Goal: Task Accomplishment & Management: Use online tool/utility

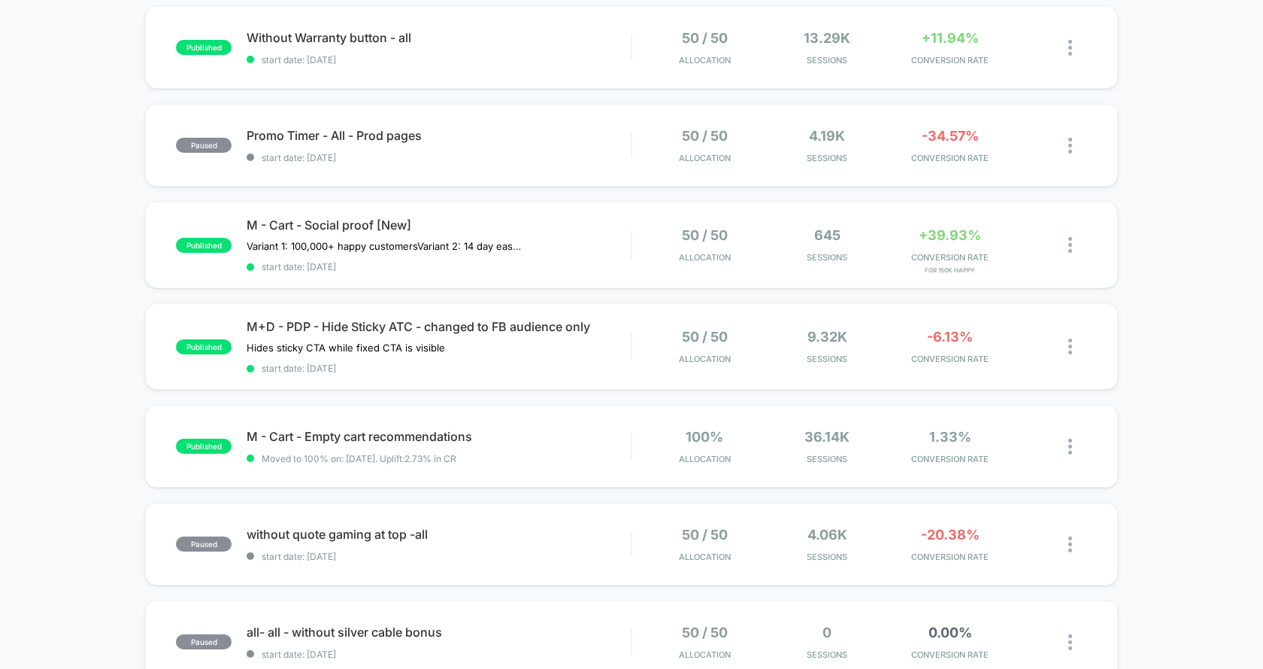
scroll to position [175, 0]
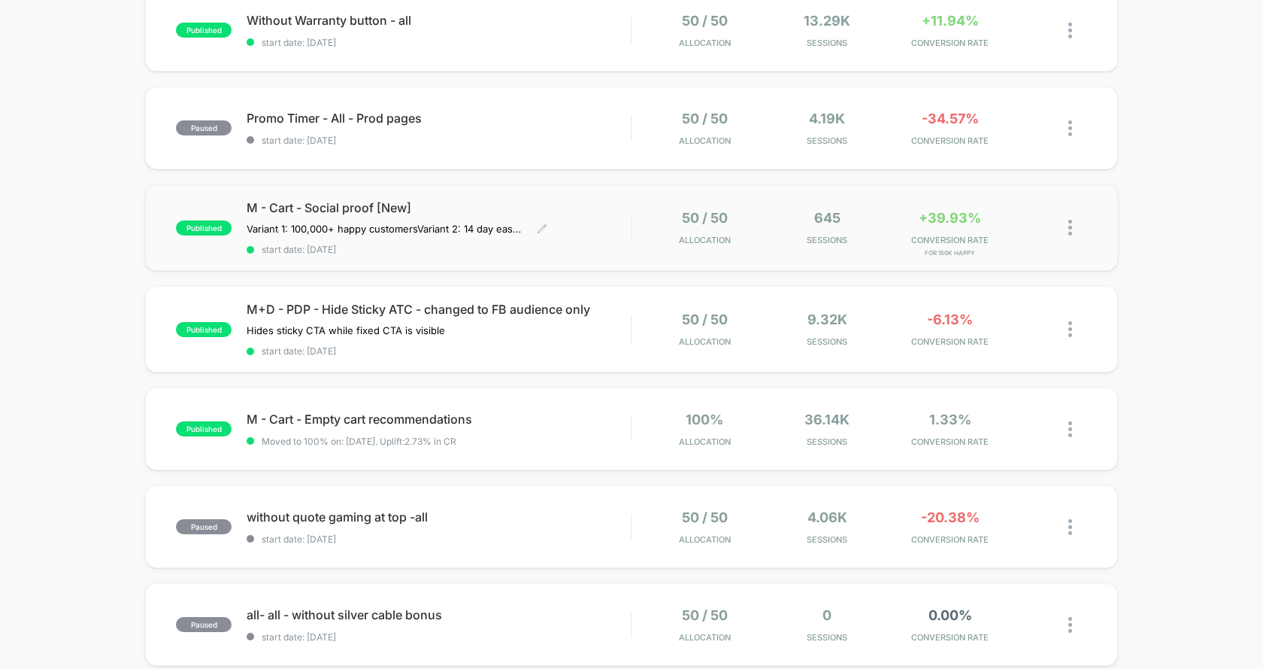
click at [567, 204] on span "M - Cart - Social proof [New]" at bounding box center [439, 207] width 384 height 15
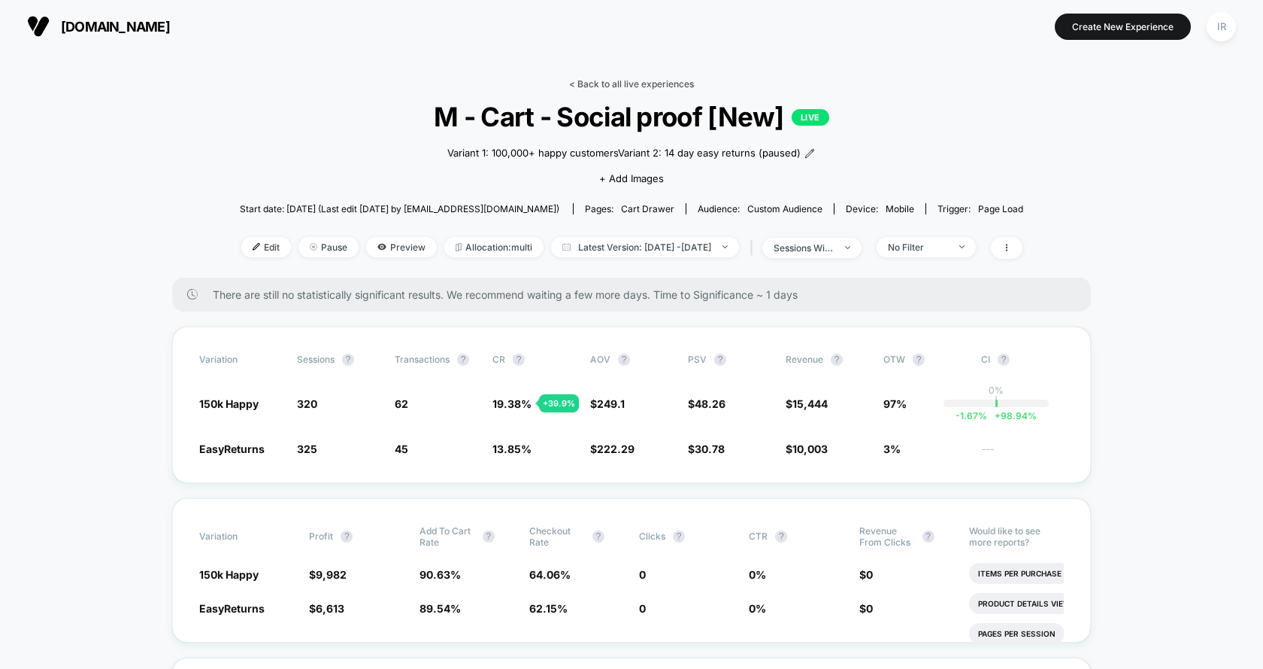
click at [608, 83] on link "< Back to all live experiences" at bounding box center [631, 83] width 125 height 11
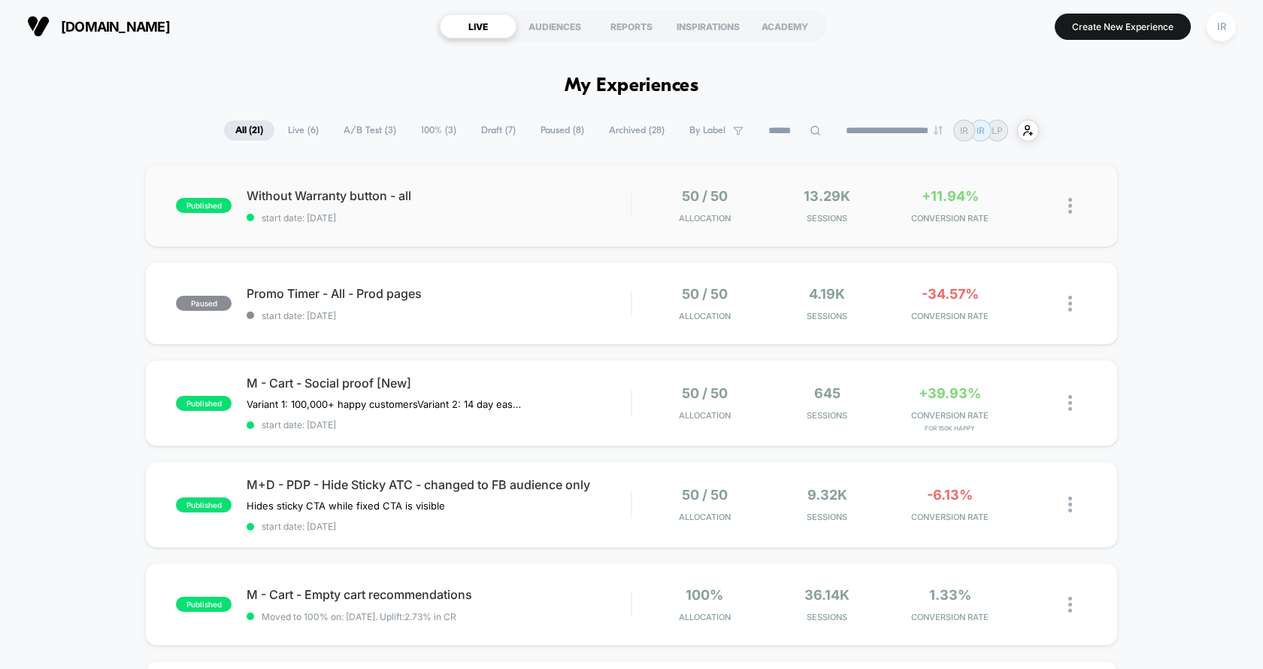
click at [599, 232] on div "published Without Warranty button - all start date: [DATE] 50 / 50 Allocation 1…" at bounding box center [631, 205] width 973 height 83
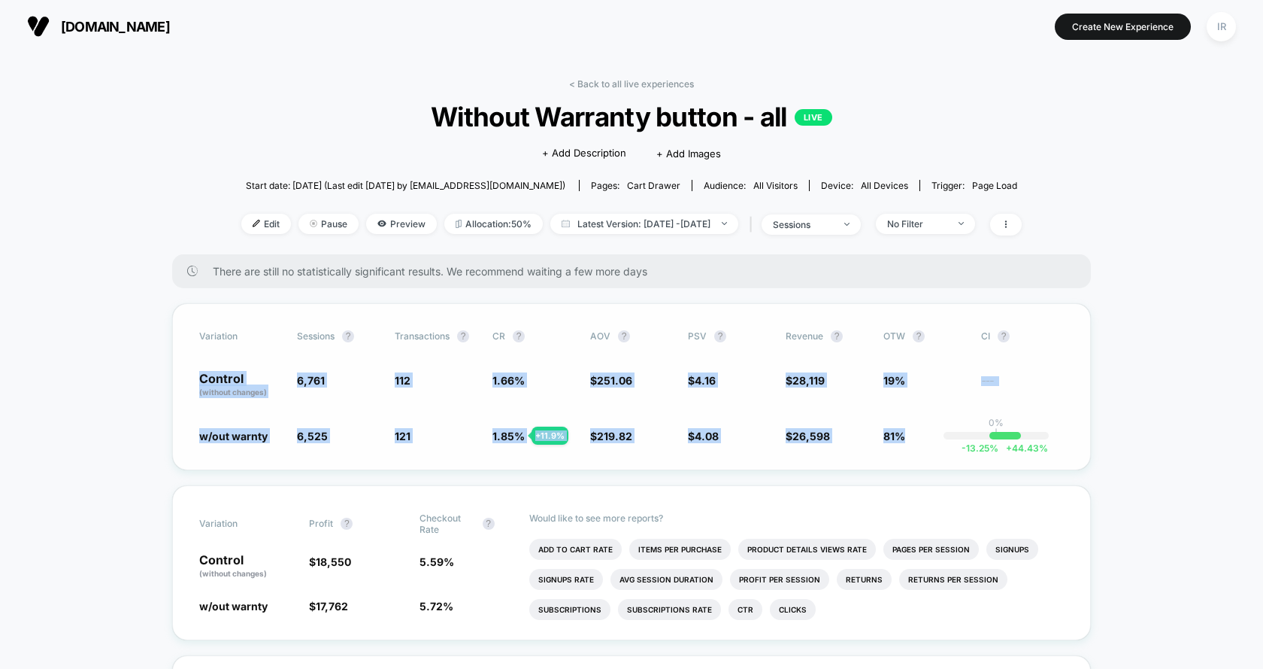
drag, startPoint x: 193, startPoint y: 380, endPoint x: 890, endPoint y: 455, distance: 701.2
click at [890, 455] on div "Variation Sessions ? Transactions ? CR ? AOV ? PSV ? Revenue ? OTW ? CI ? Contr…" at bounding box center [631, 386] width 919 height 167
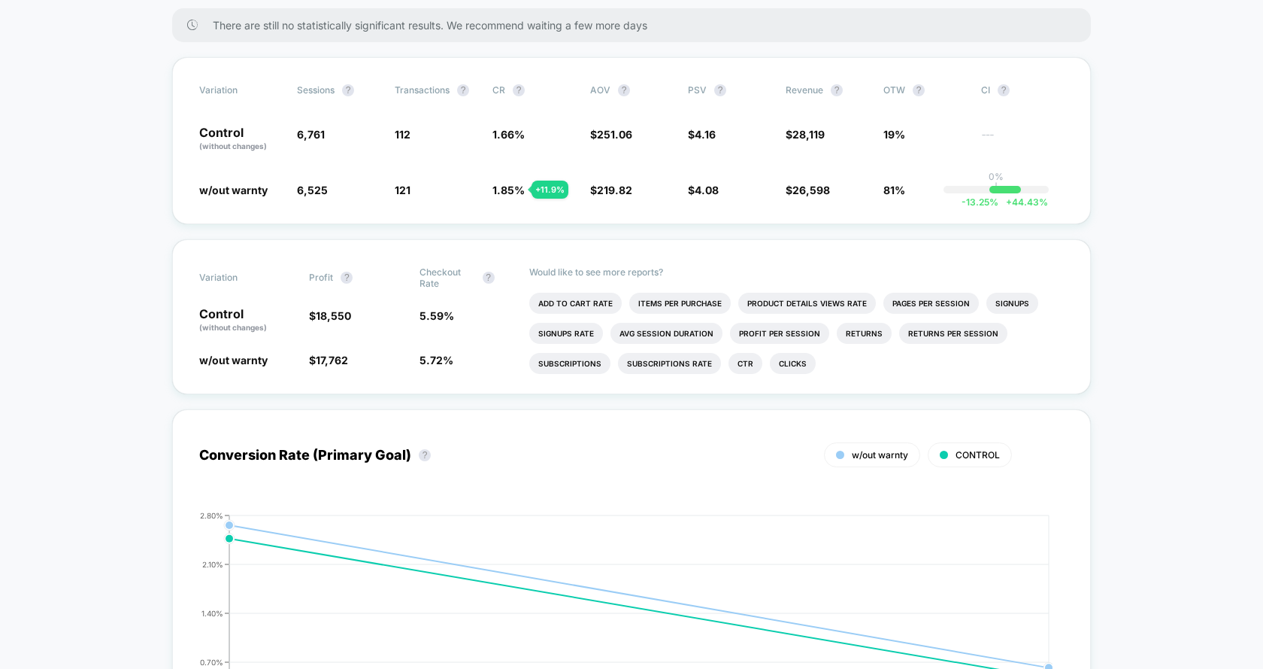
scroll to position [260, 0]
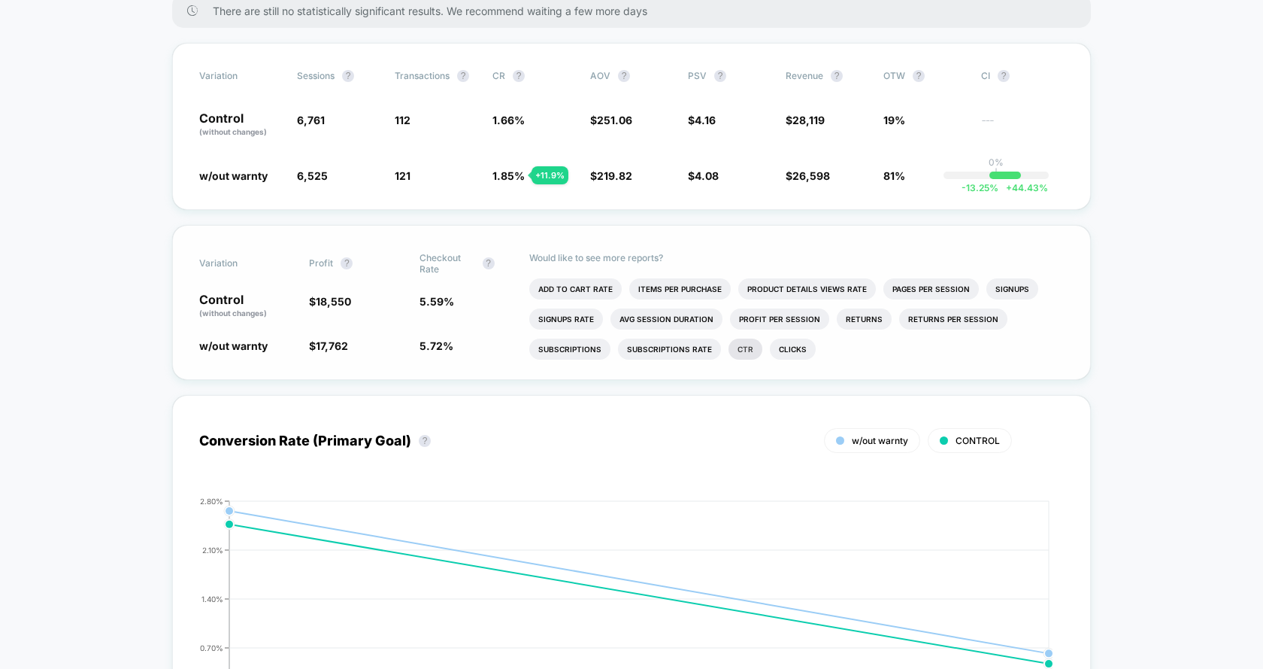
click at [735, 348] on li "Ctr" at bounding box center [746, 348] width 34 height 21
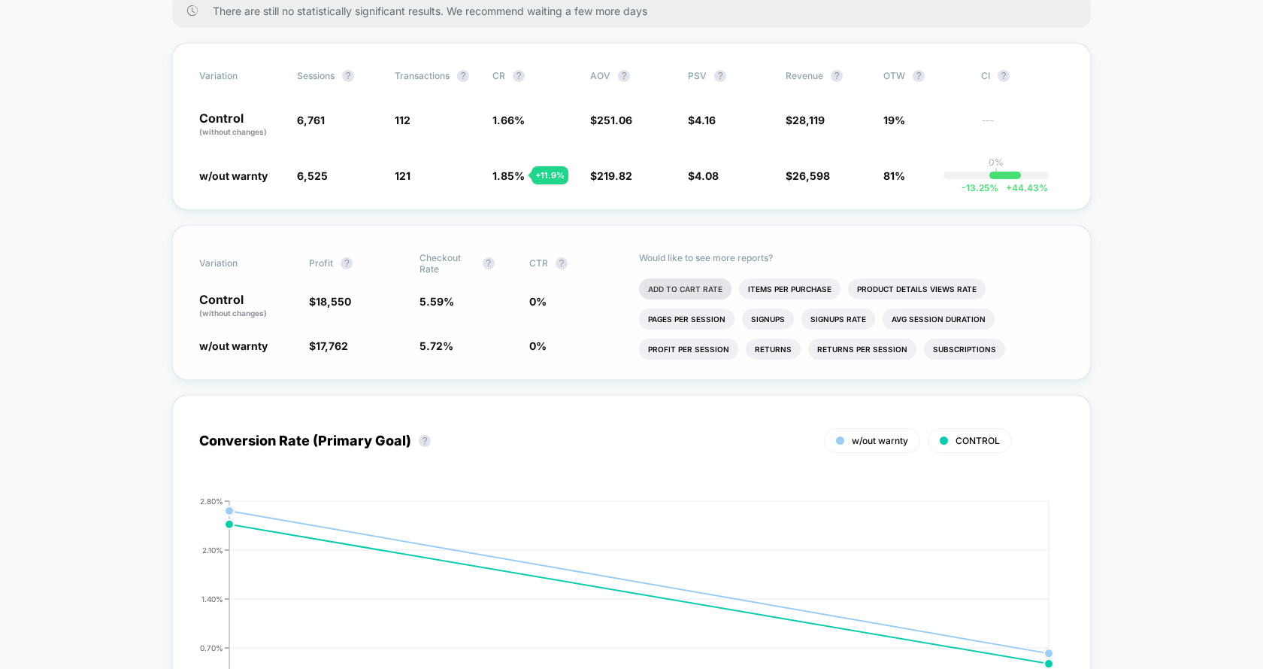
click at [717, 288] on li "Add To Cart Rate" at bounding box center [685, 288] width 93 height 21
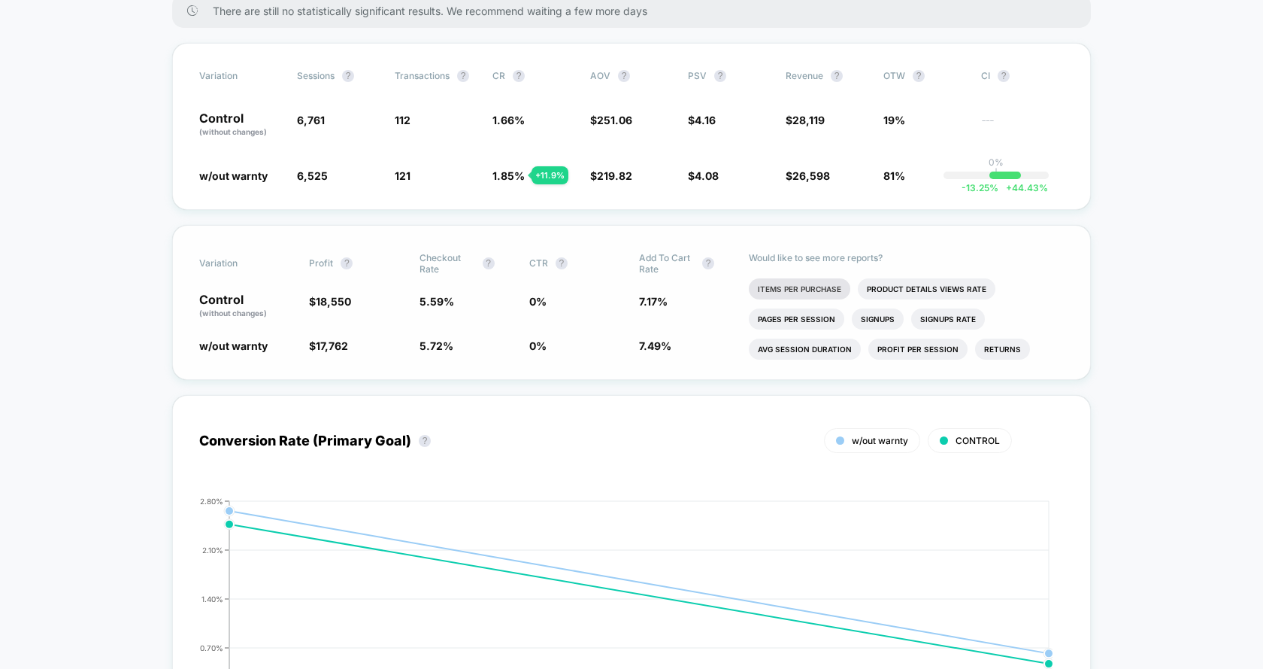
click at [809, 284] on li "Items Per Purchase" at bounding box center [800, 288] width 102 height 21
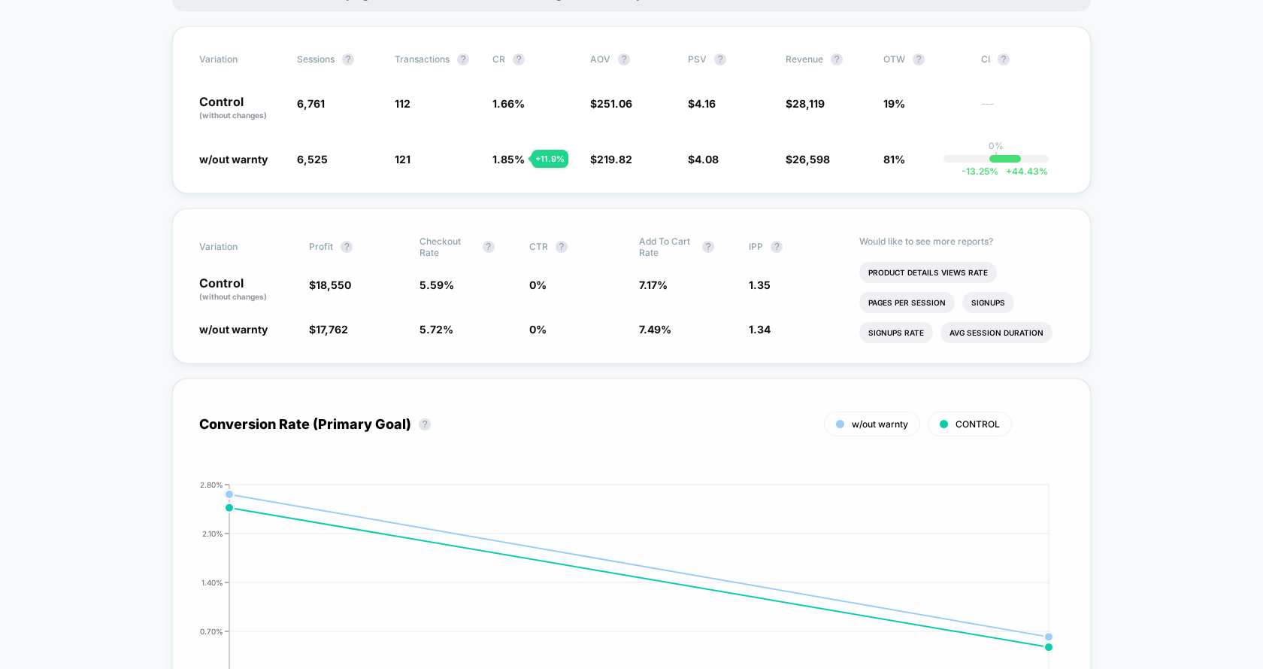
scroll to position [284, 0]
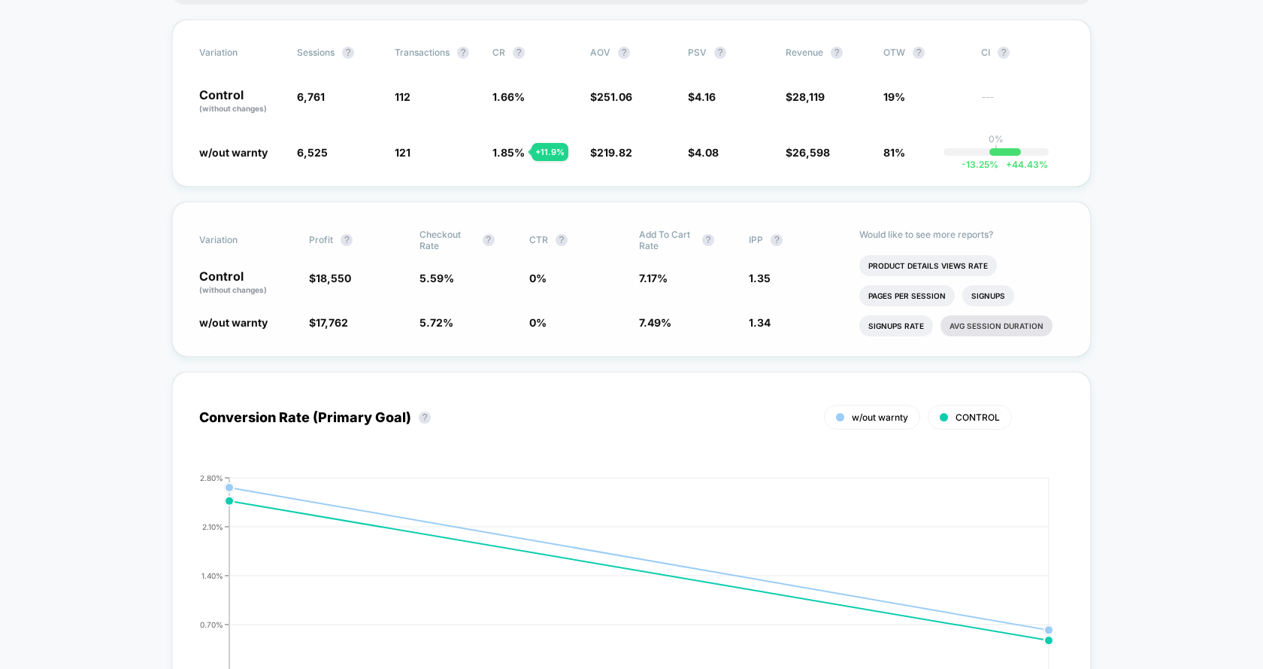
click at [1021, 326] on li "Avg Session Duration" at bounding box center [997, 325] width 112 height 21
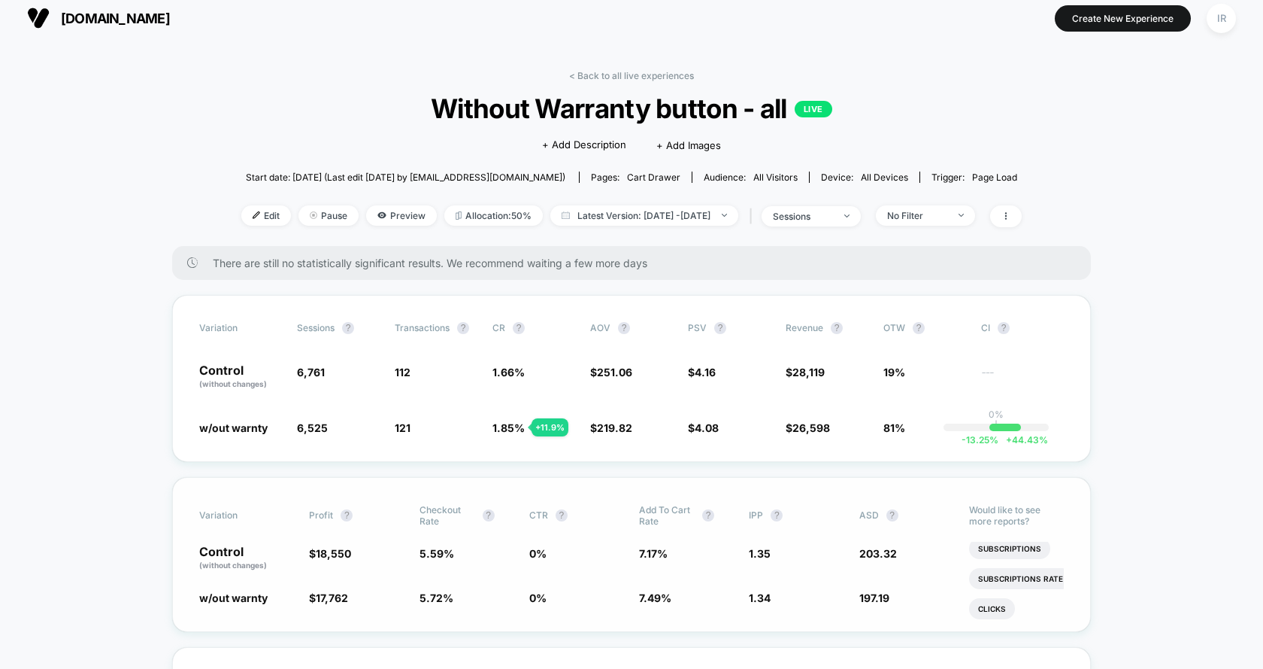
scroll to position [0, 0]
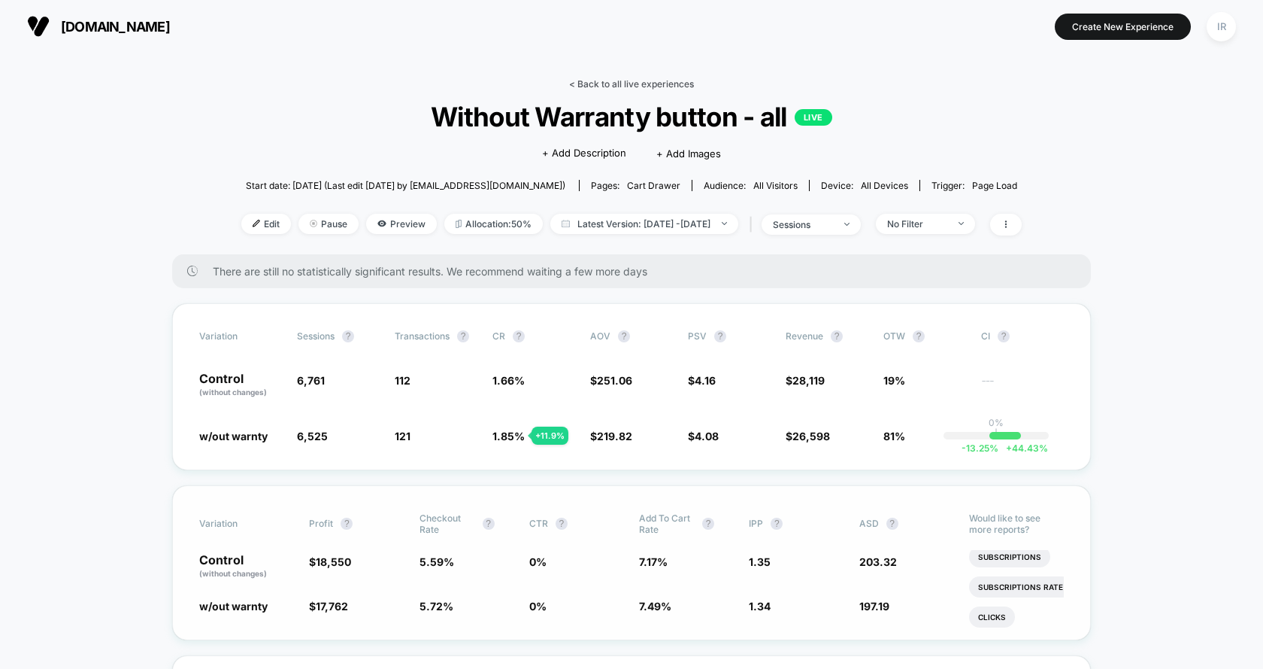
click at [672, 78] on link "< Back to all live experiences" at bounding box center [631, 83] width 125 height 11
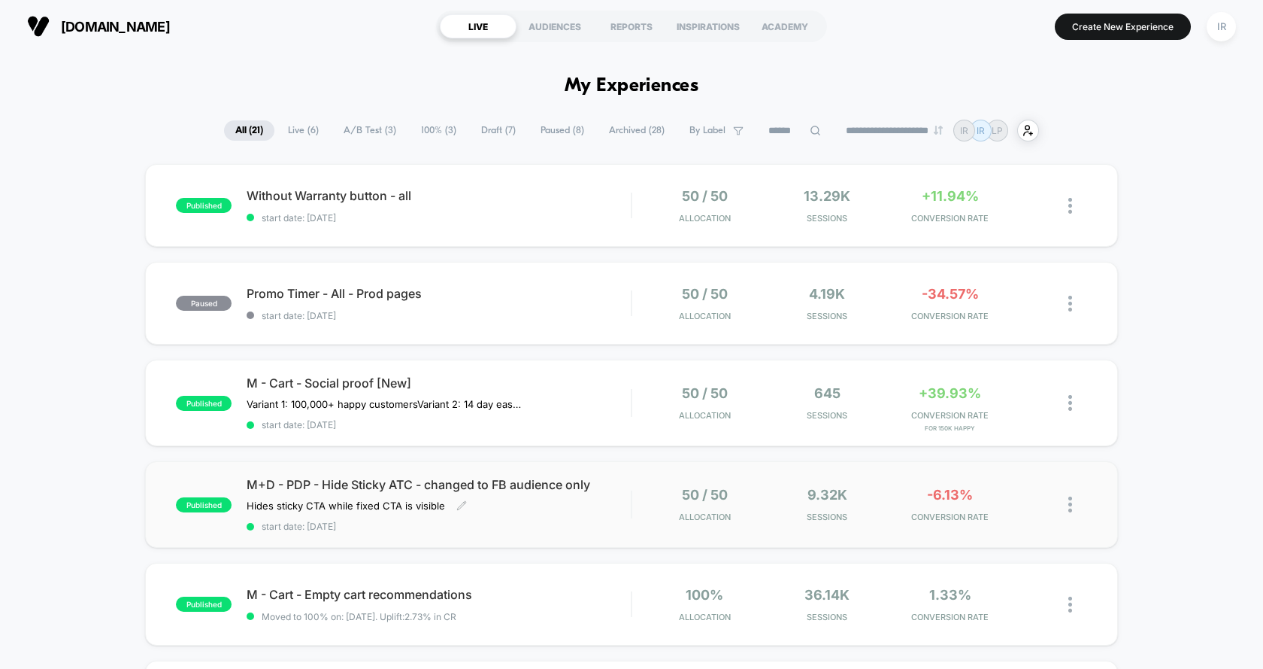
click at [563, 513] on div "M+D - PDP - Hide Sticky ATC - changed to FB audience only Hides sticky CTA whil…" at bounding box center [439, 504] width 384 height 55
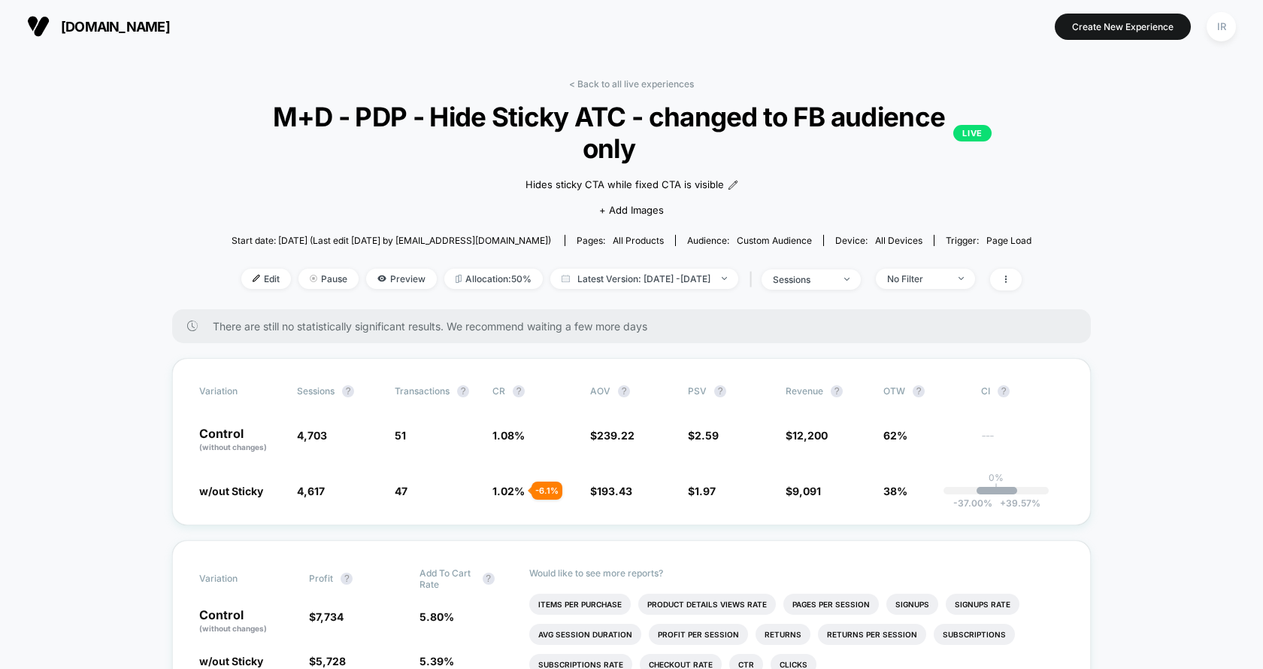
click at [628, 80] on link "< Back to all live experiences" at bounding box center [631, 83] width 125 height 11
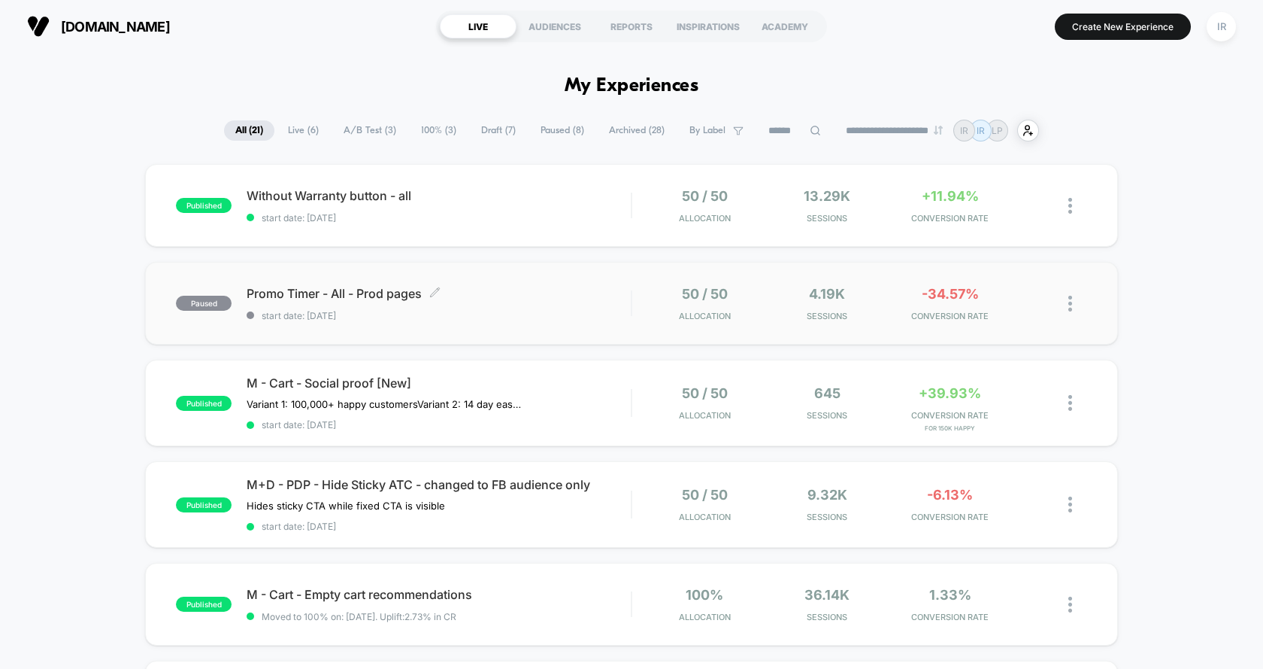
click at [550, 302] on div "Promo Timer - All - Prod pages Click to edit experience details Click to edit e…" at bounding box center [439, 303] width 384 height 35
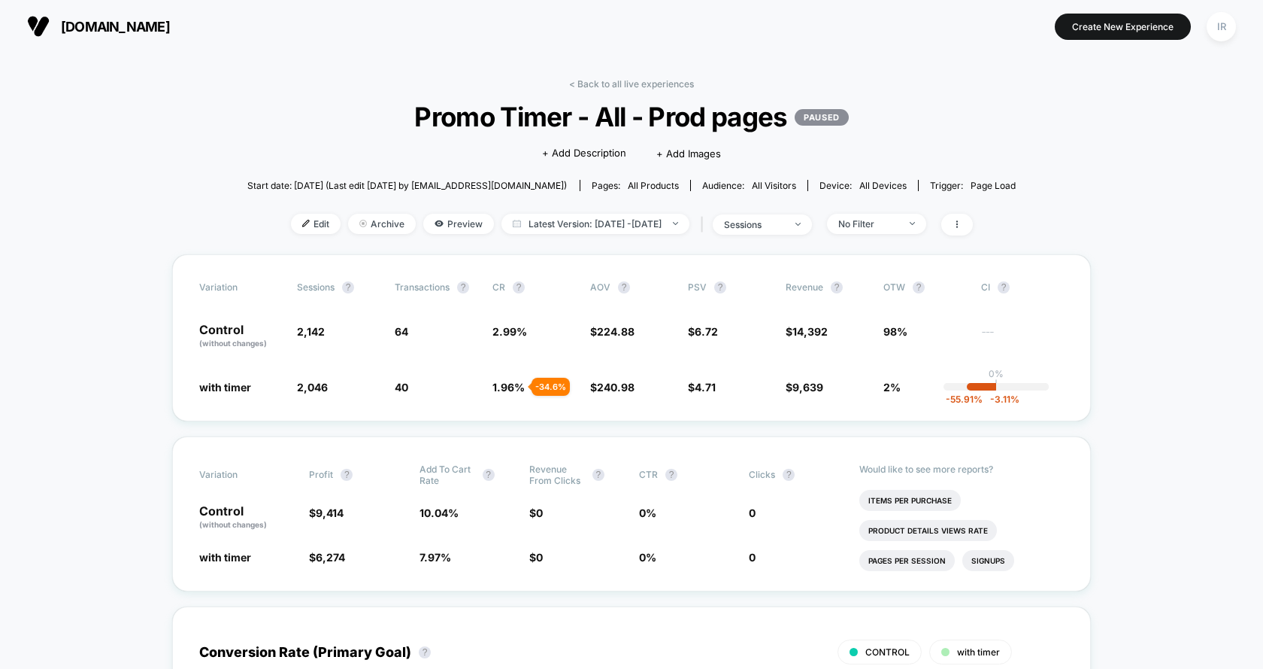
click at [641, 79] on link "< Back to all live experiences" at bounding box center [631, 83] width 125 height 11
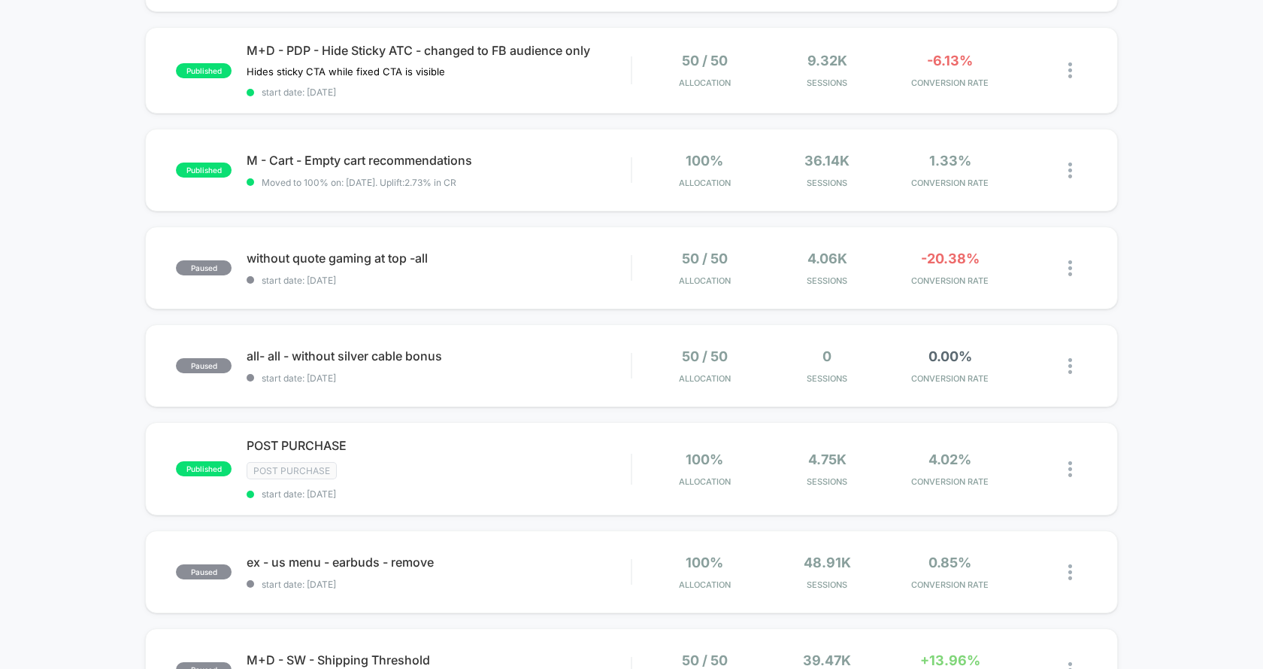
scroll to position [514, 0]
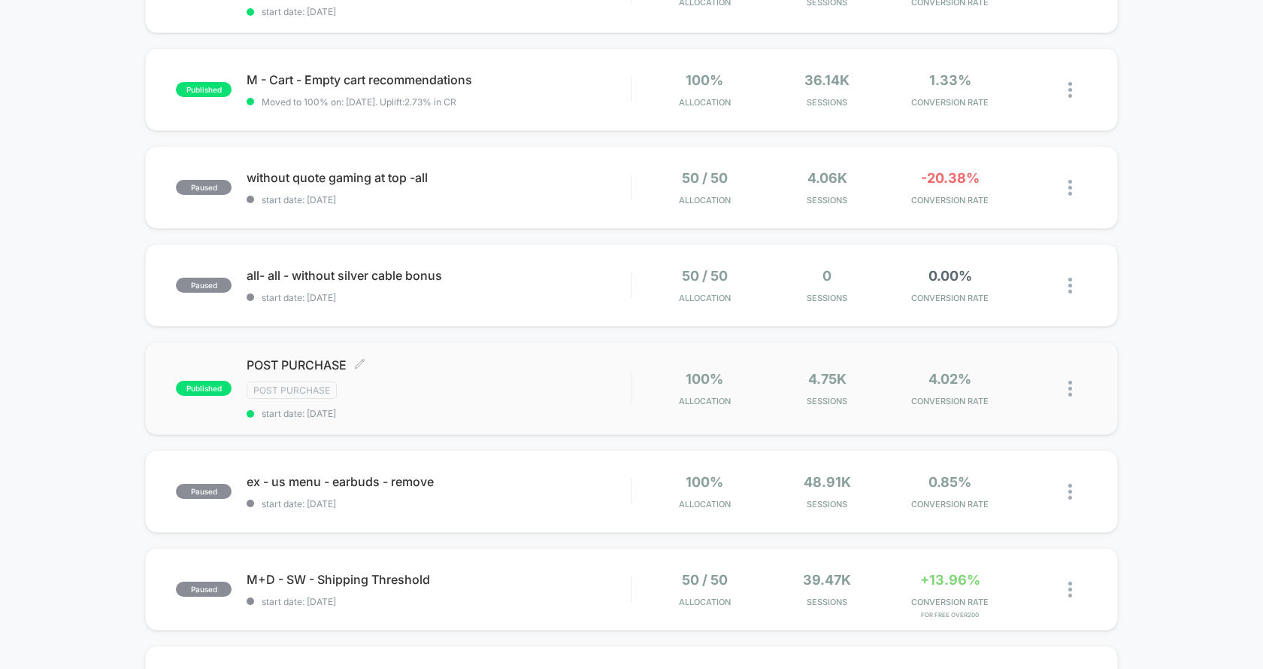
click at [629, 366] on span "POST PURCHASE Click to edit experience details" at bounding box center [439, 364] width 384 height 15
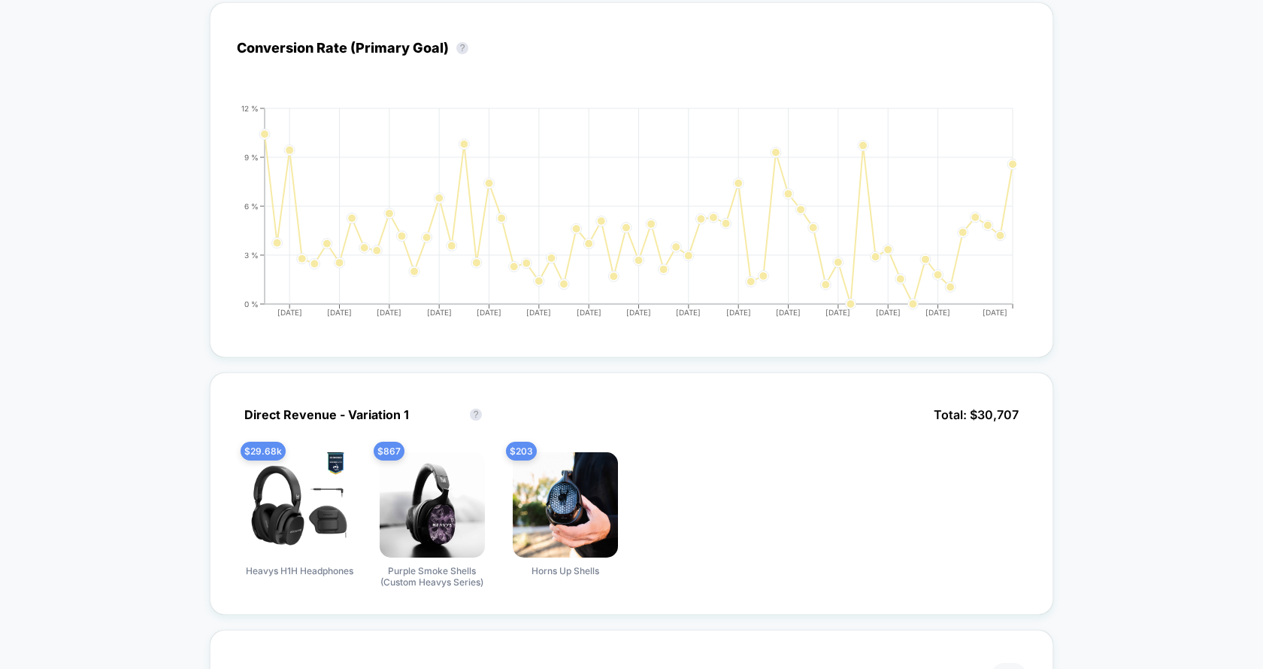
scroll to position [745, 0]
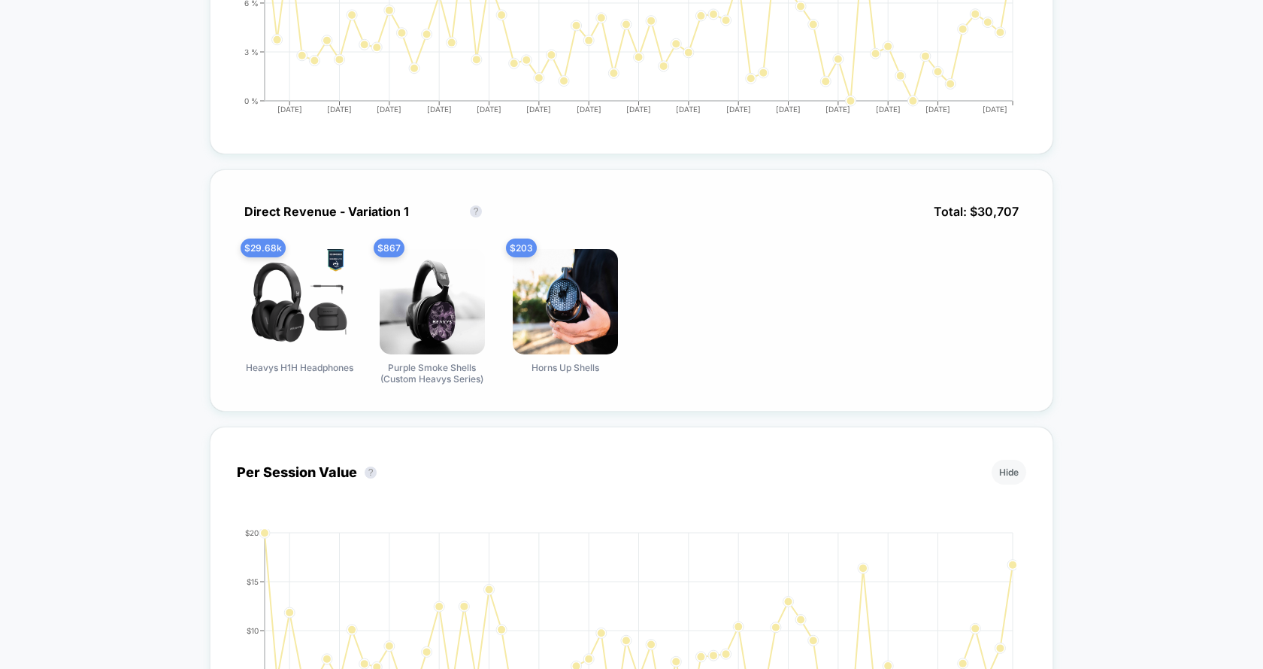
drag, startPoint x: 239, startPoint y: 312, endPoint x: 595, endPoint y: 312, distance: 355.7
click at [594, 311] on div "$ 29.68k Heavys H1H Headphones $ 867 Purple Smoke Shells (Custom Heavys Series)…" at bounding box center [632, 316] width 790 height 135
click at [702, 312] on div "$ 29.68k Heavys H1H Headphones $ 867 Purple Smoke Shells (Custom Heavys Series)…" at bounding box center [632, 316] width 790 height 135
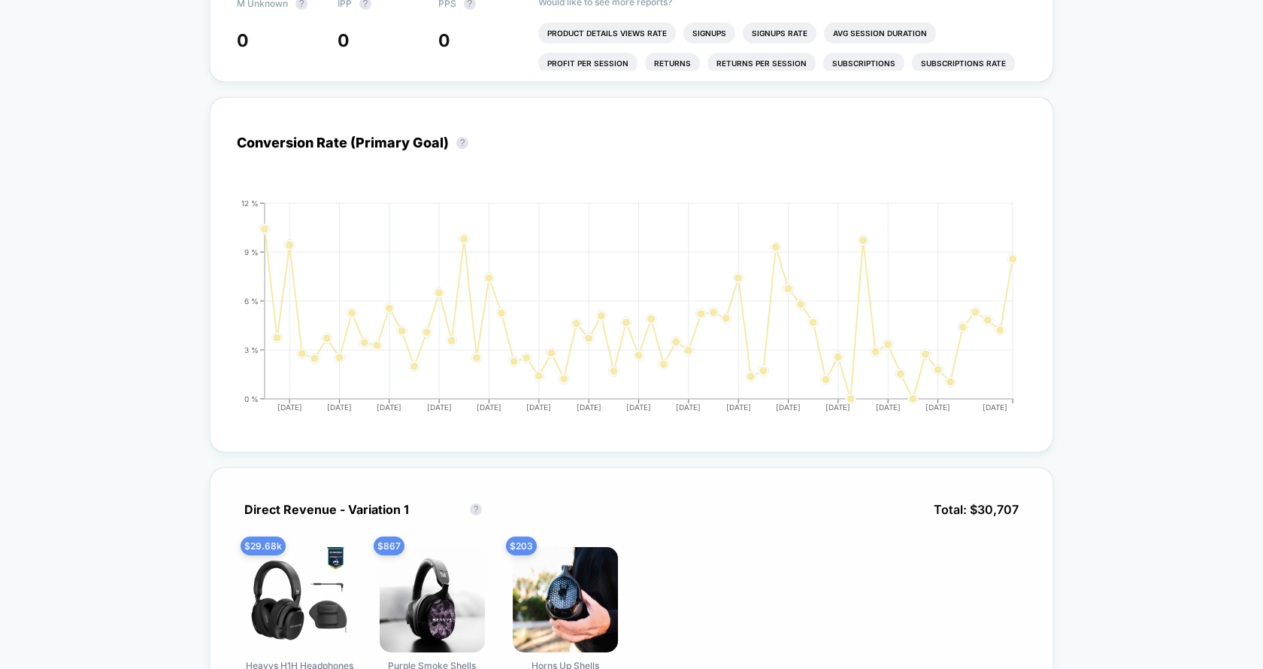
scroll to position [0, 0]
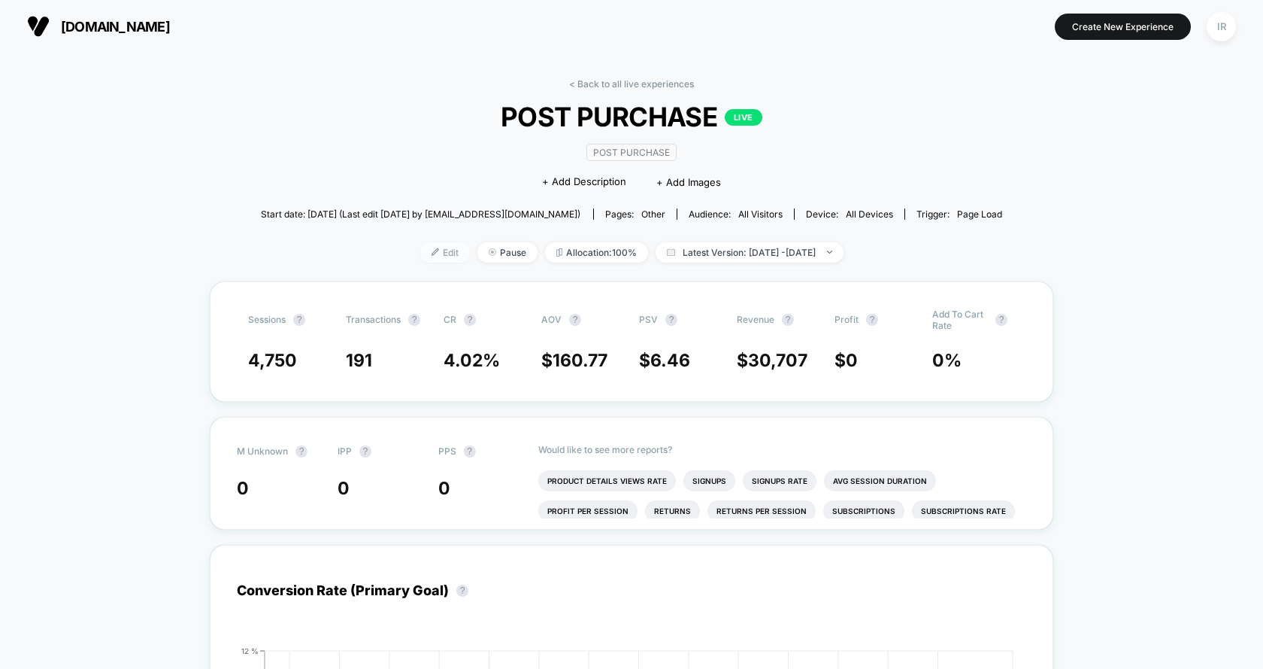
click at [432, 248] on img at bounding box center [436, 252] width 8 height 8
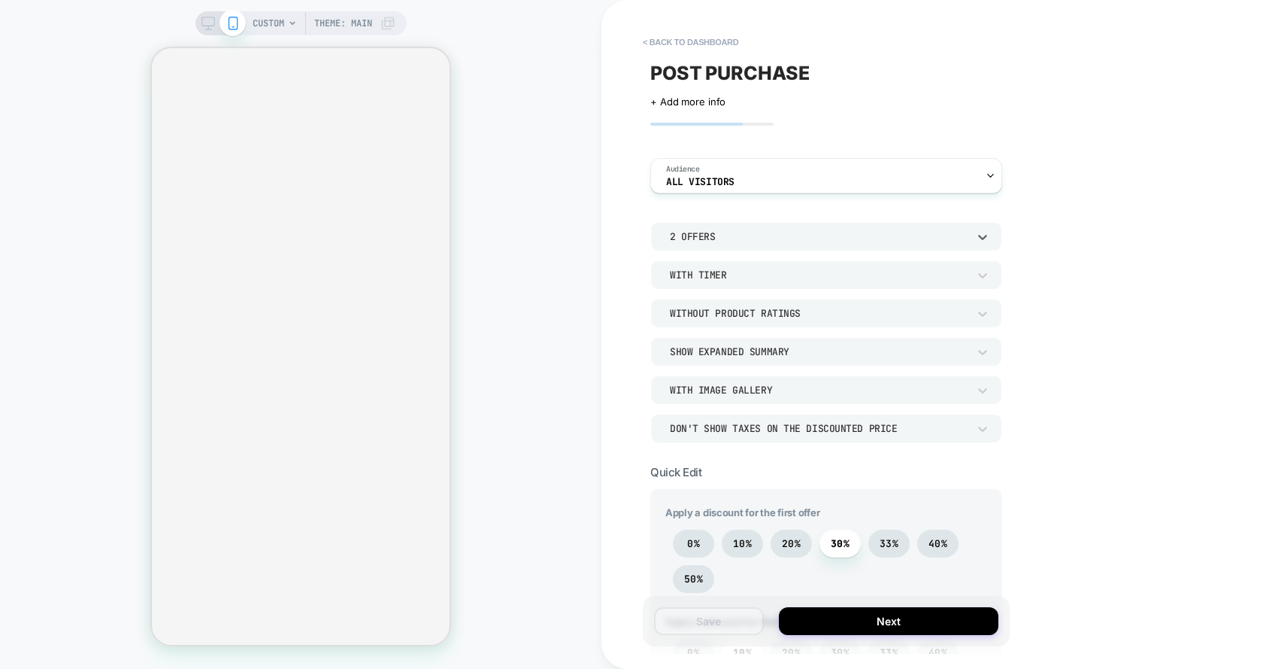
click at [759, 239] on div "2 Offers" at bounding box center [819, 236] width 298 height 13
click at [745, 264] on div "1 Offer" at bounding box center [826, 275] width 339 height 32
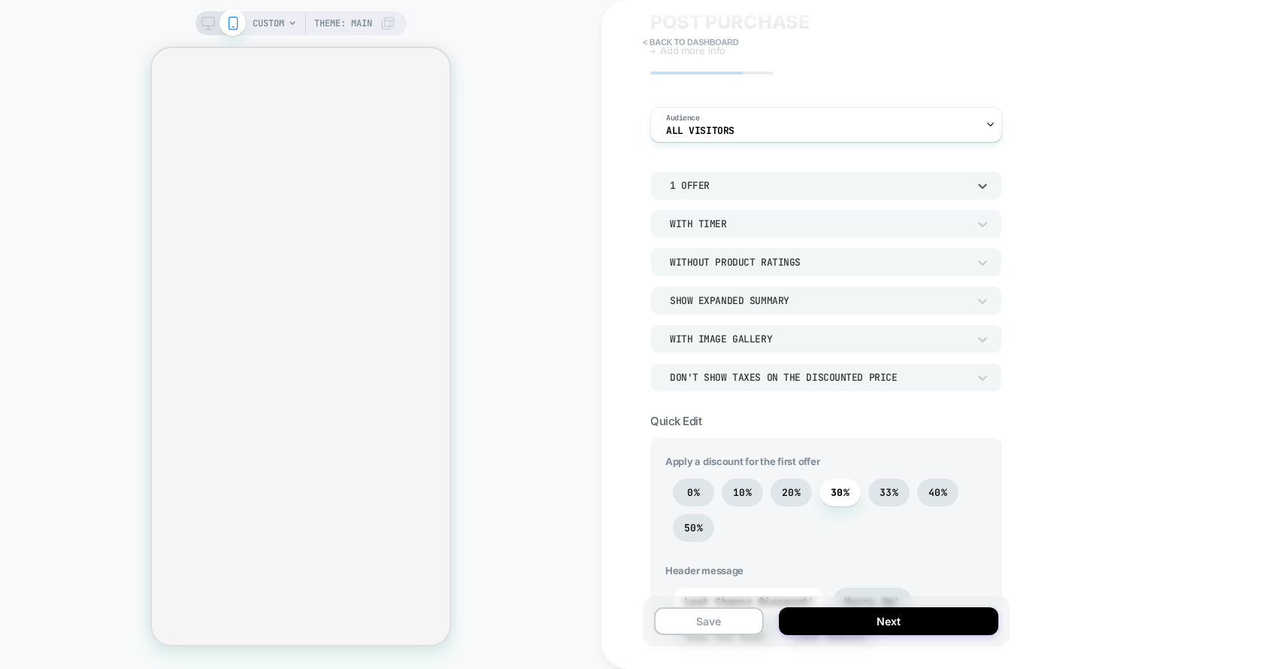
scroll to position [62, 0]
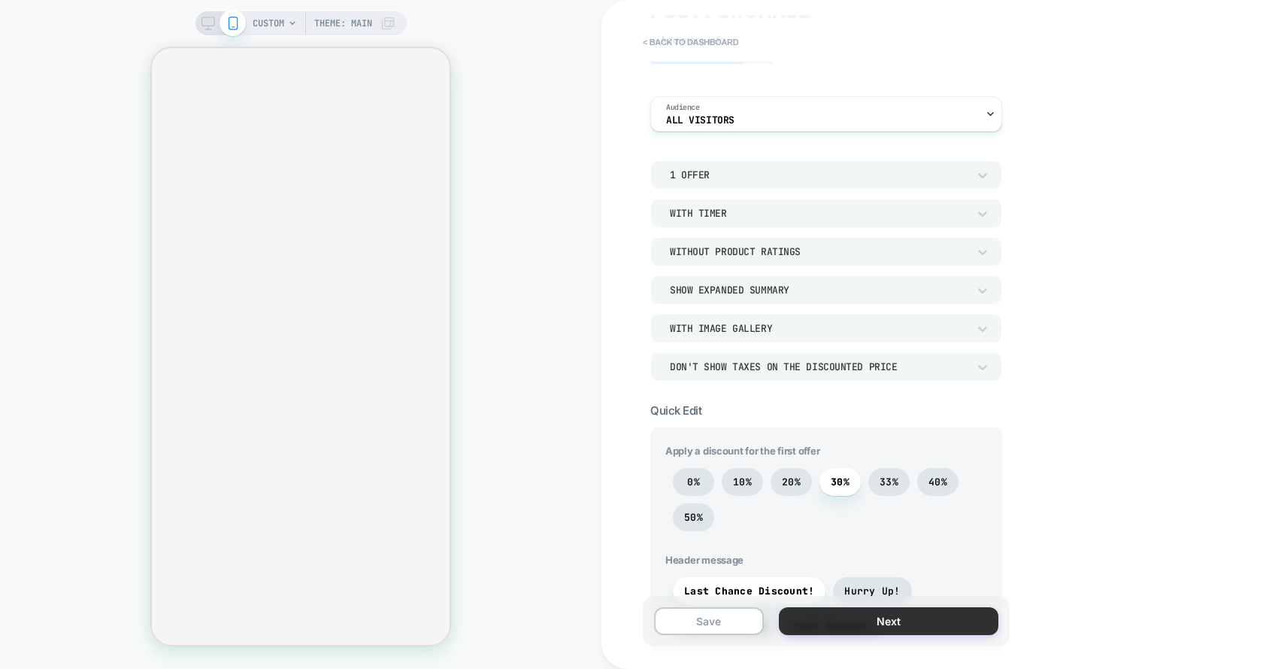
click at [890, 624] on button "Next" at bounding box center [889, 621] width 220 height 28
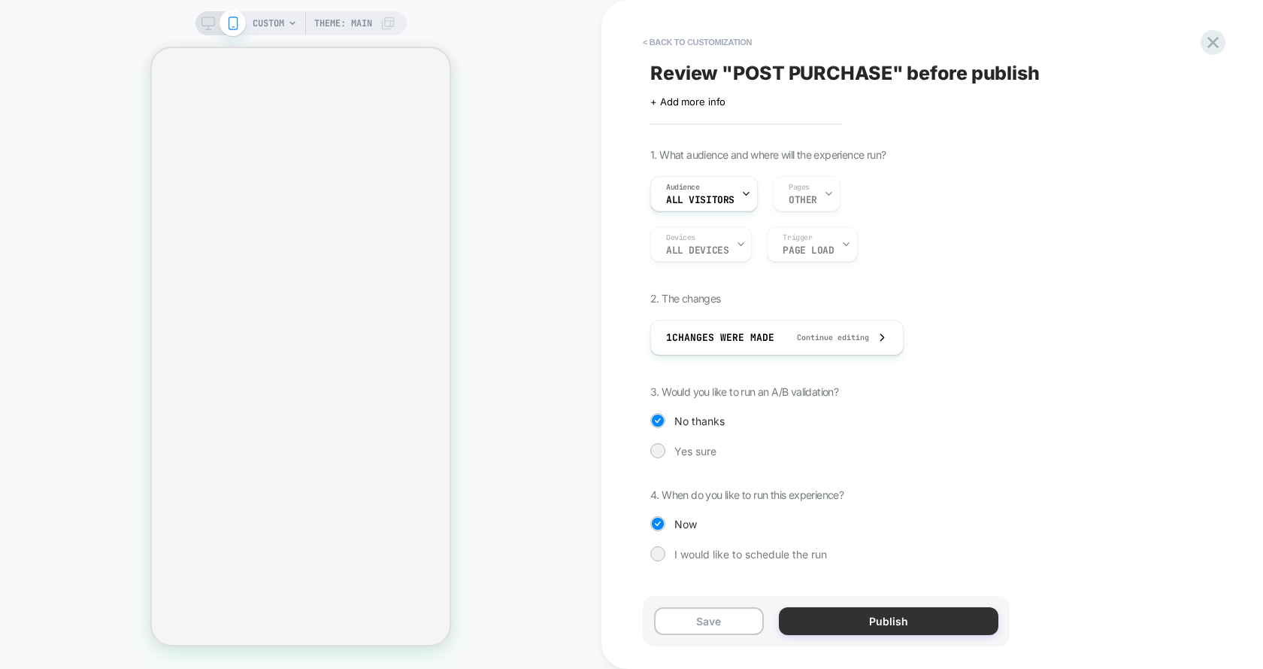
click at [926, 621] on button "Publish" at bounding box center [889, 621] width 220 height 28
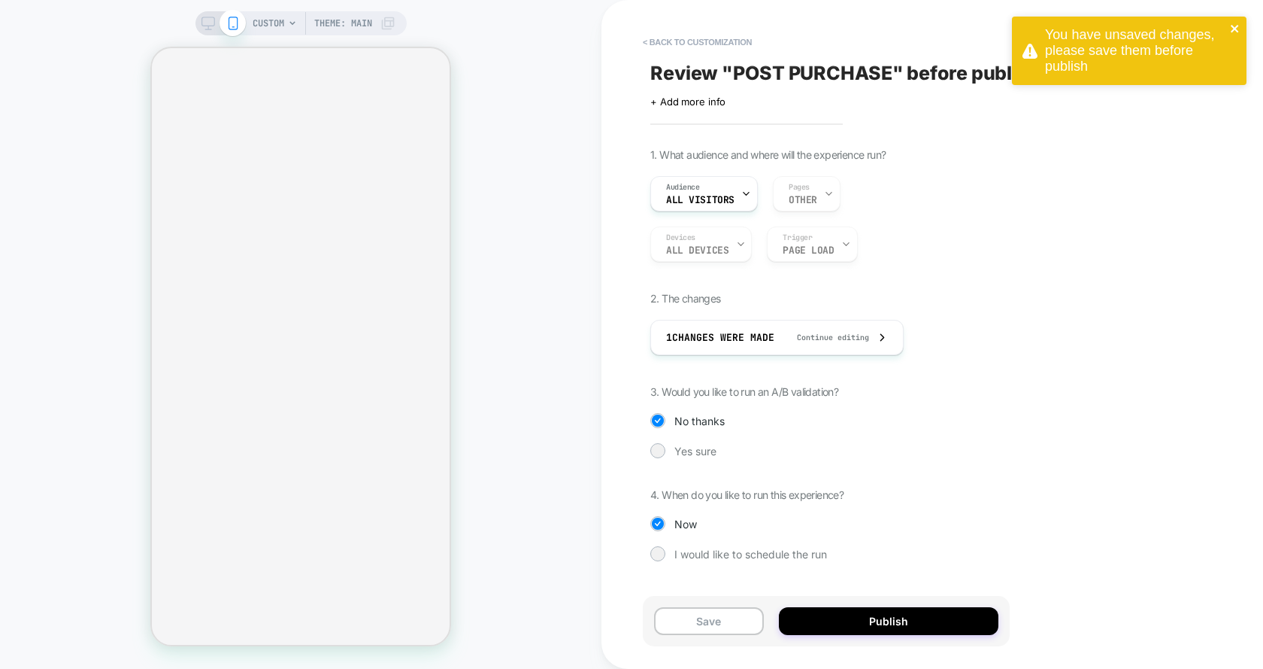
click at [1234, 25] on icon "close" at bounding box center [1235, 29] width 11 height 12
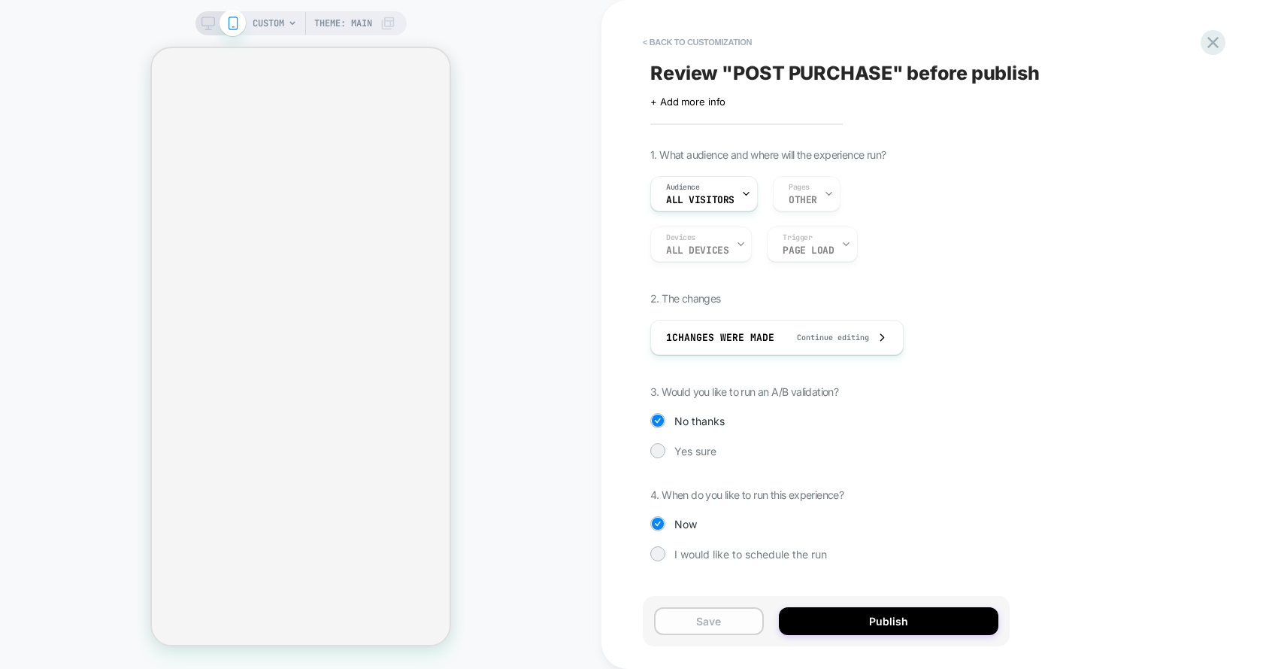
click at [720, 625] on button "Save" at bounding box center [709, 621] width 110 height 28
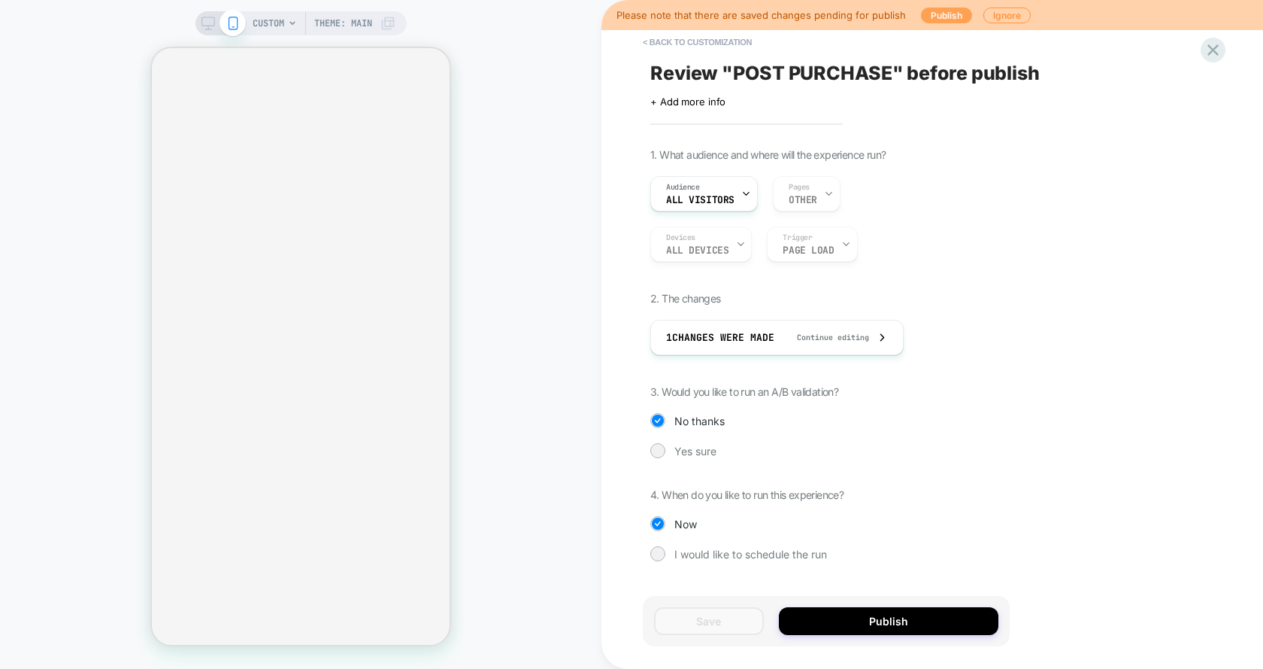
click at [960, 17] on button "Publish" at bounding box center [946, 16] width 51 height 16
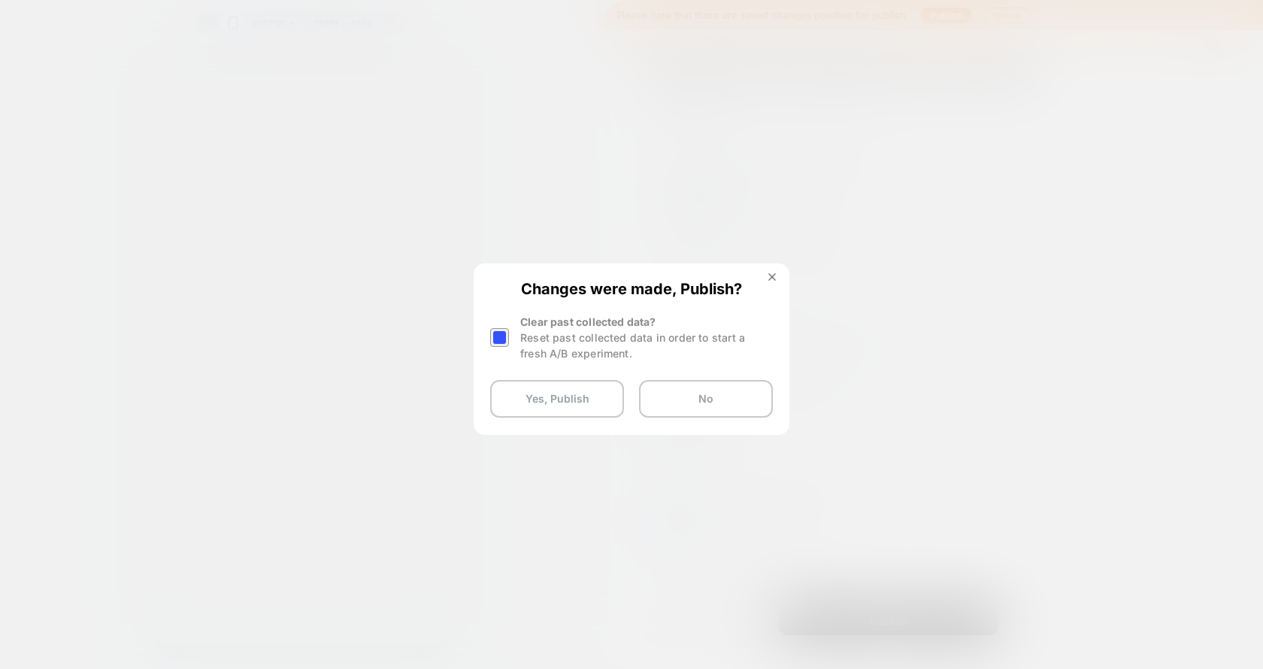
click at [505, 336] on div at bounding box center [499, 337] width 19 height 19
click at [523, 408] on button "Yes, Publish" at bounding box center [557, 399] width 134 height 38
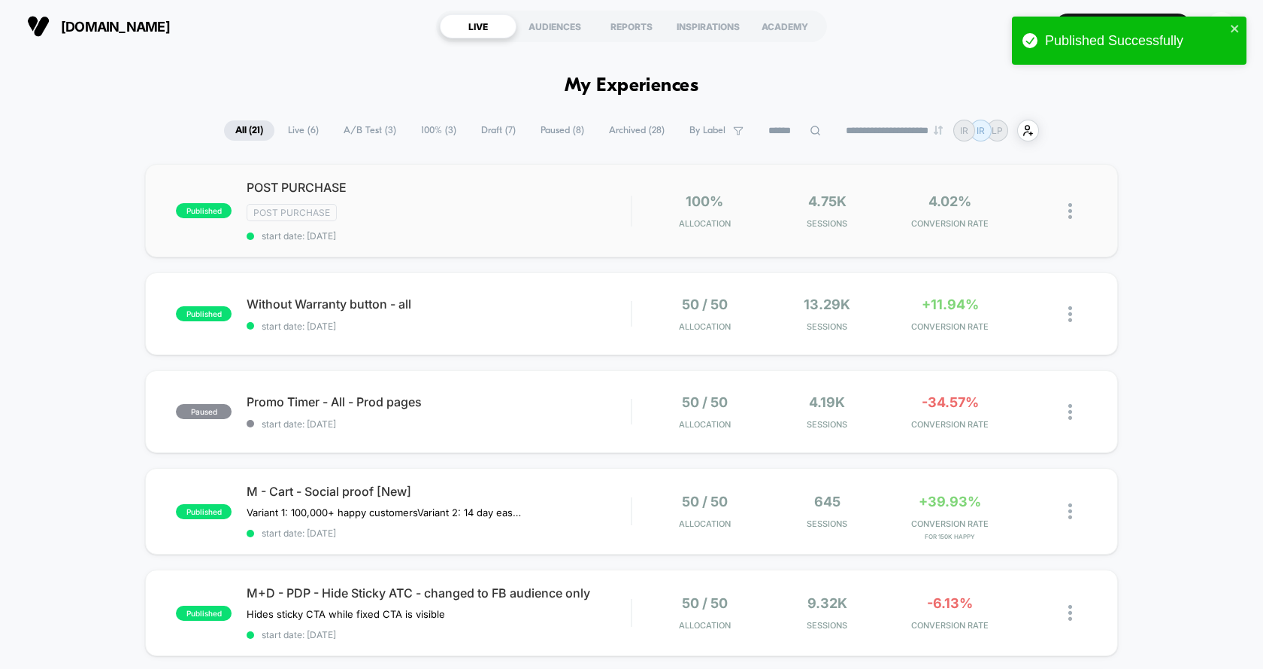
click at [598, 245] on div "published POST PURCHASE Post Purchase start date: [DATE] 100% Allocation 4.75k …" at bounding box center [631, 210] width 973 height 93
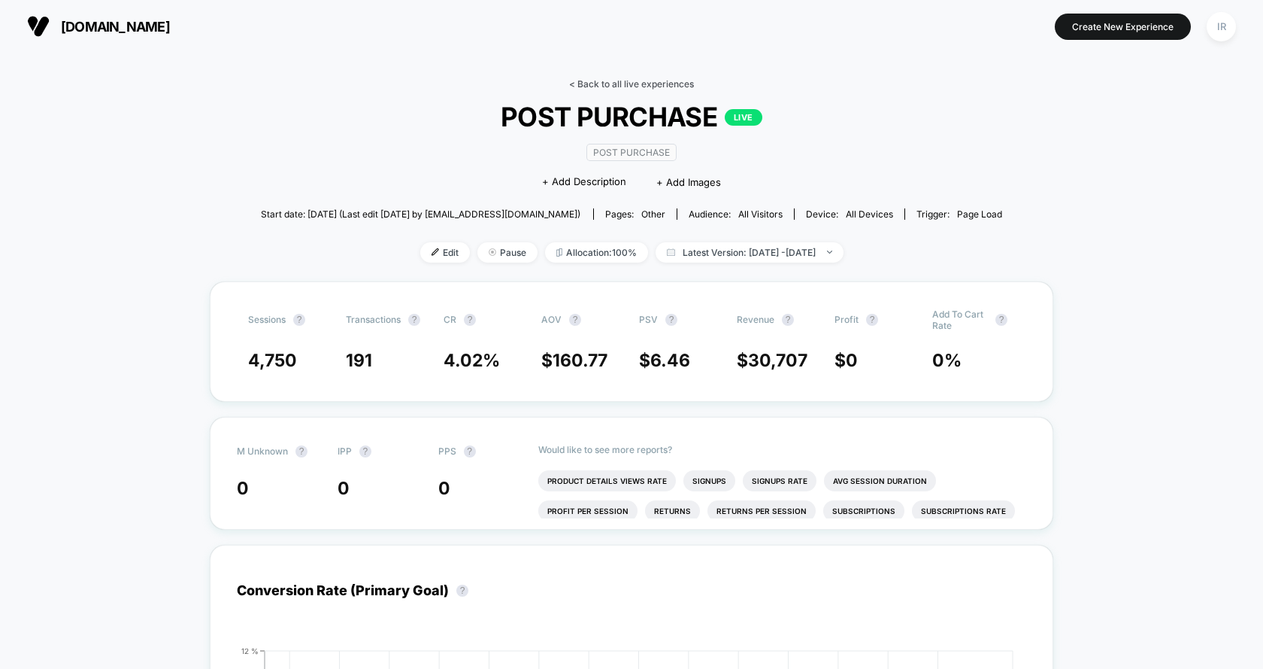
click at [654, 81] on link "< Back to all live experiences" at bounding box center [631, 83] width 125 height 11
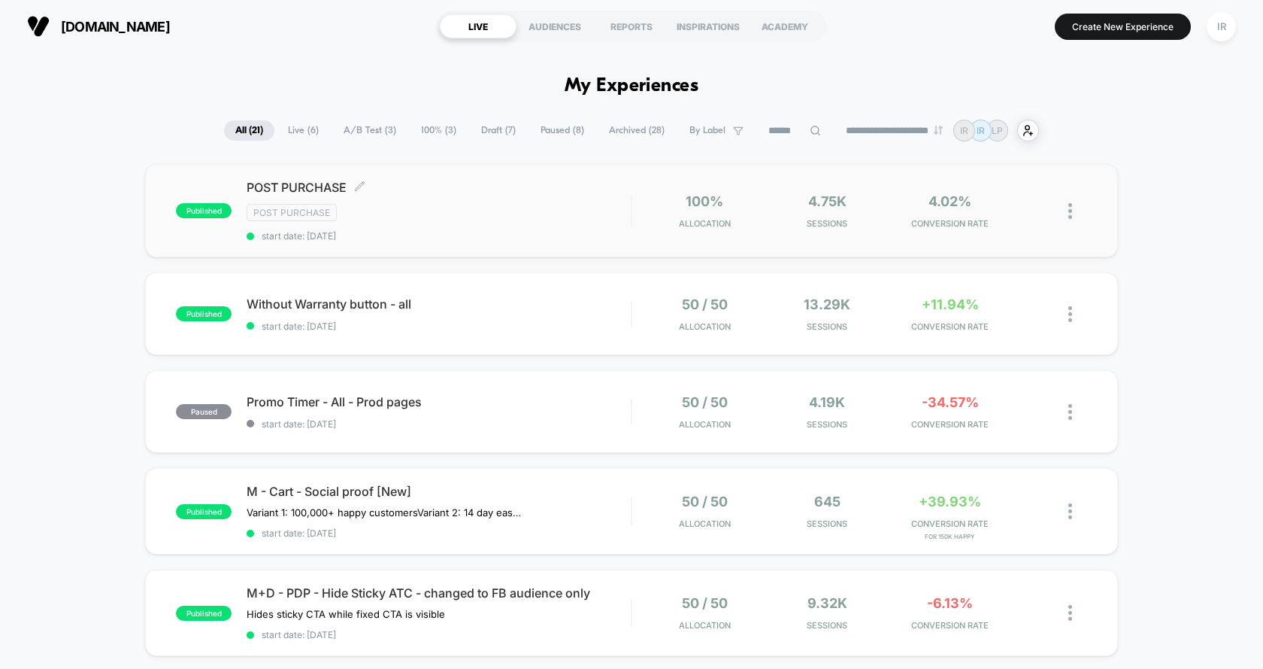
click at [603, 193] on span "POST PURCHASE Click to edit experience details" at bounding box center [439, 187] width 384 height 15
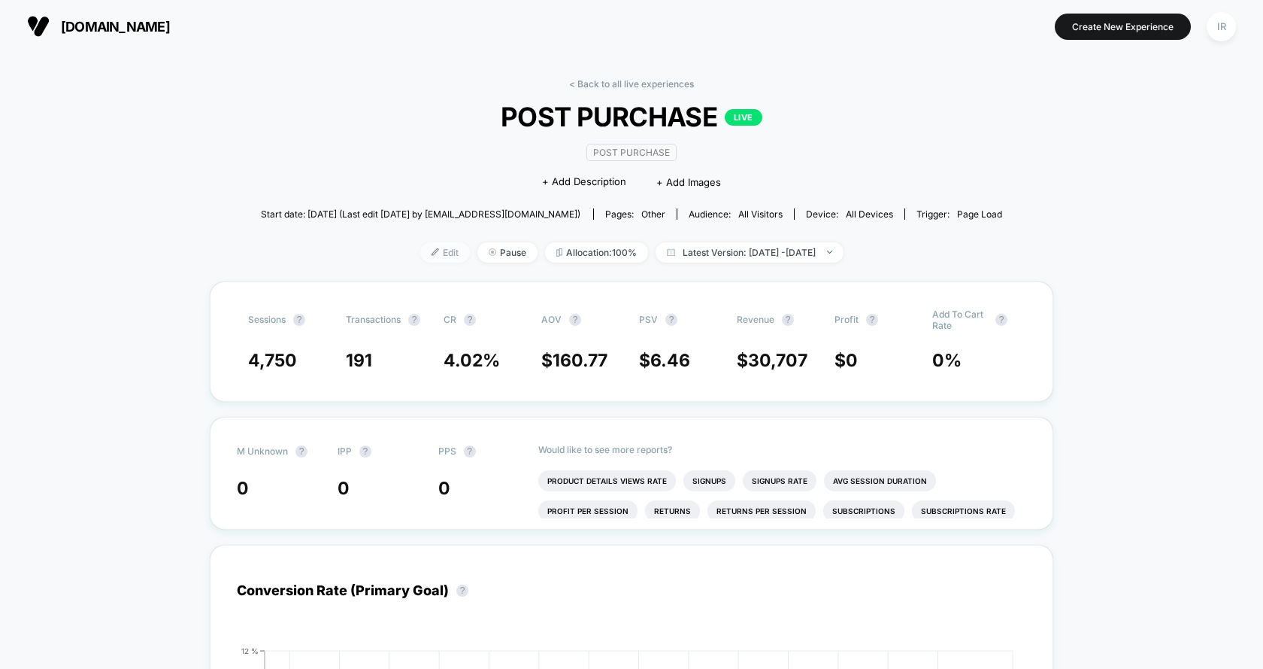
click at [434, 253] on span "Edit" at bounding box center [445, 252] width 50 height 20
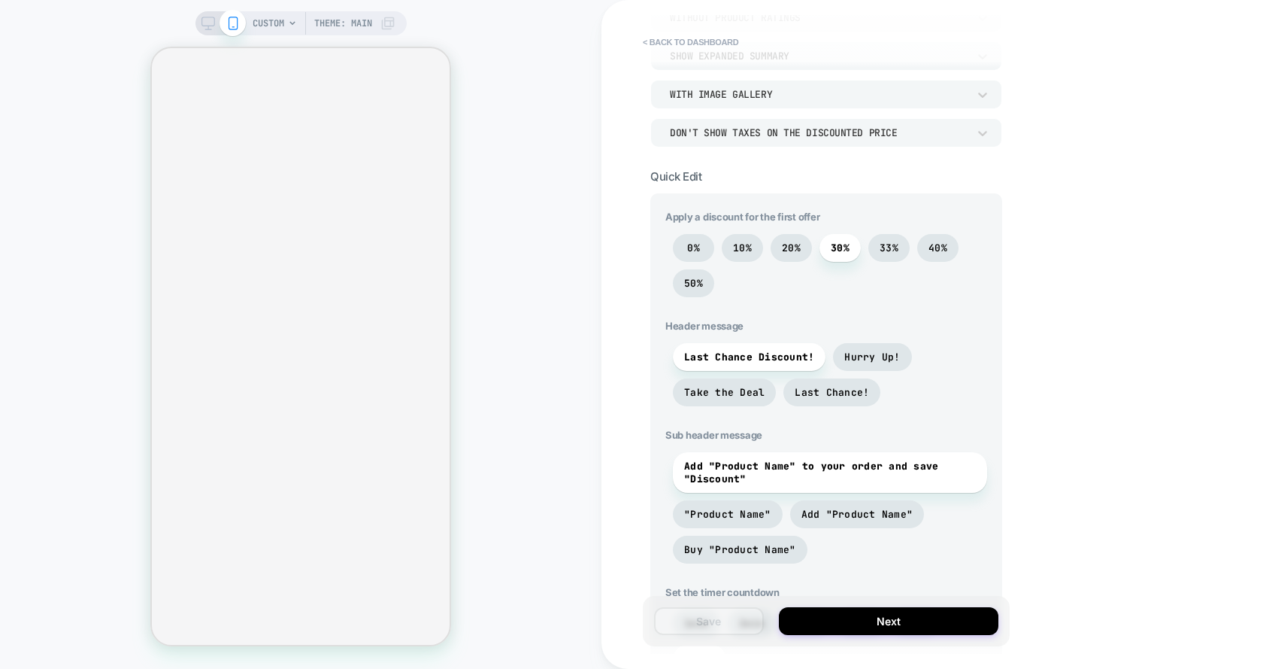
scroll to position [314, 0]
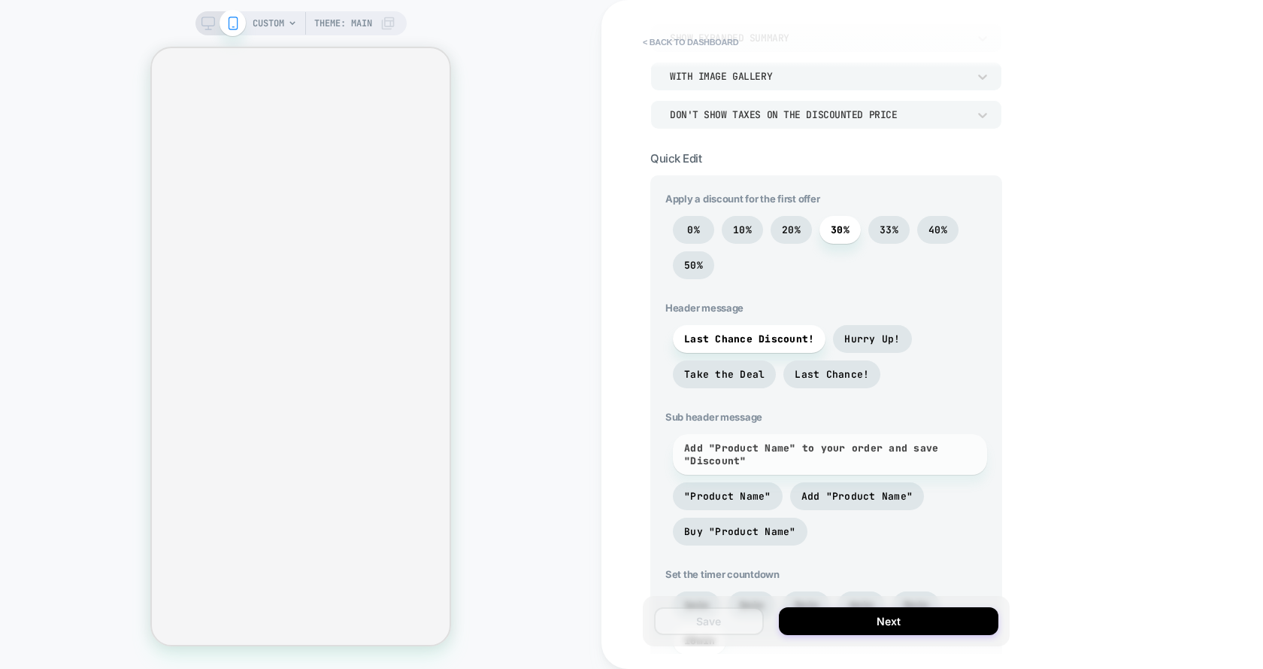
click at [872, 448] on span "Add "Product Name" to your order and save "Discount"" at bounding box center [830, 454] width 292 height 26
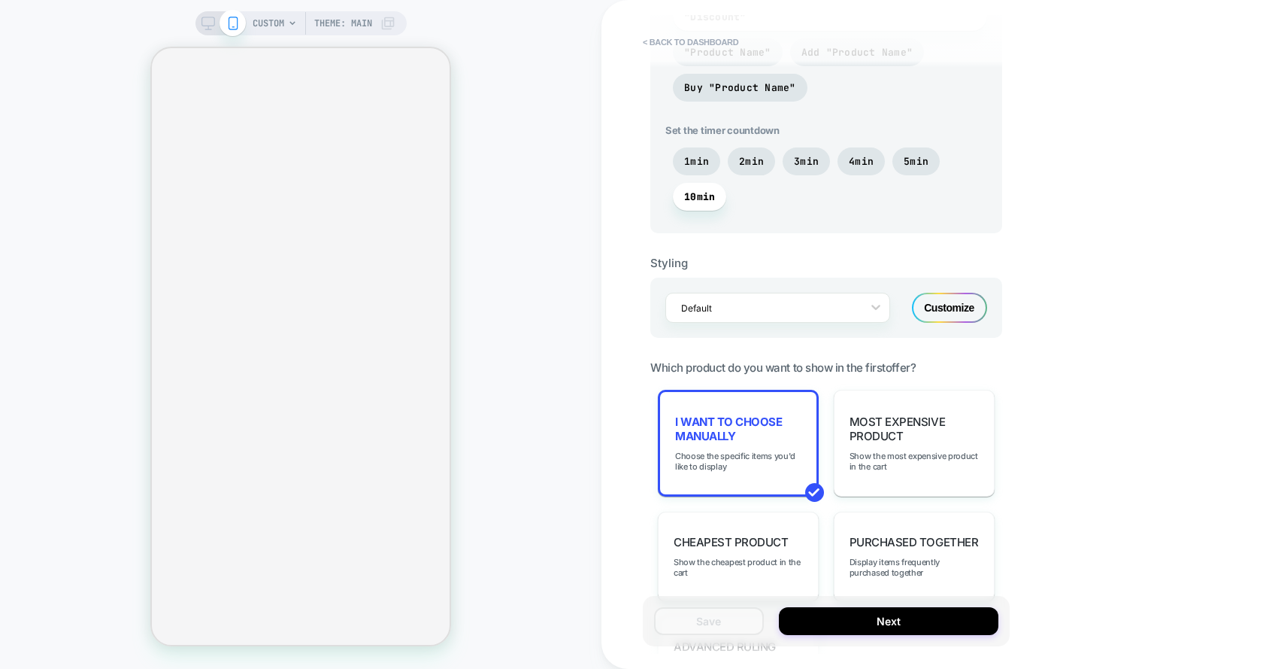
scroll to position [691, 0]
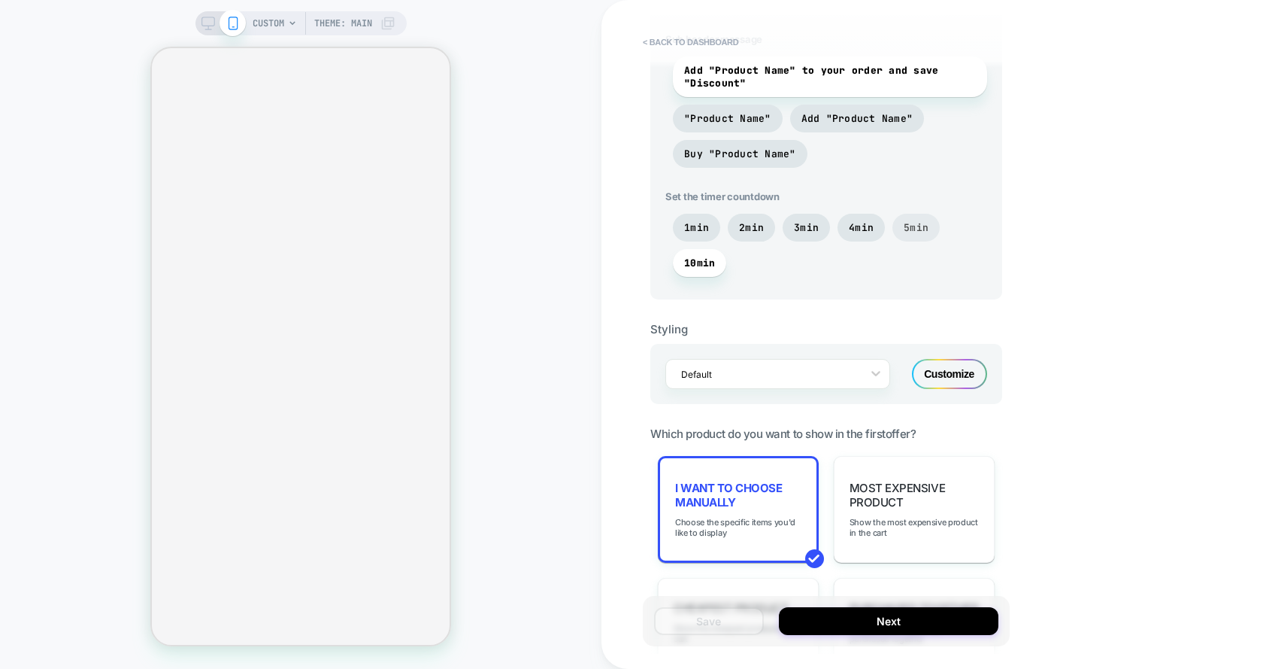
click at [917, 237] on span "5min" at bounding box center [916, 228] width 47 height 28
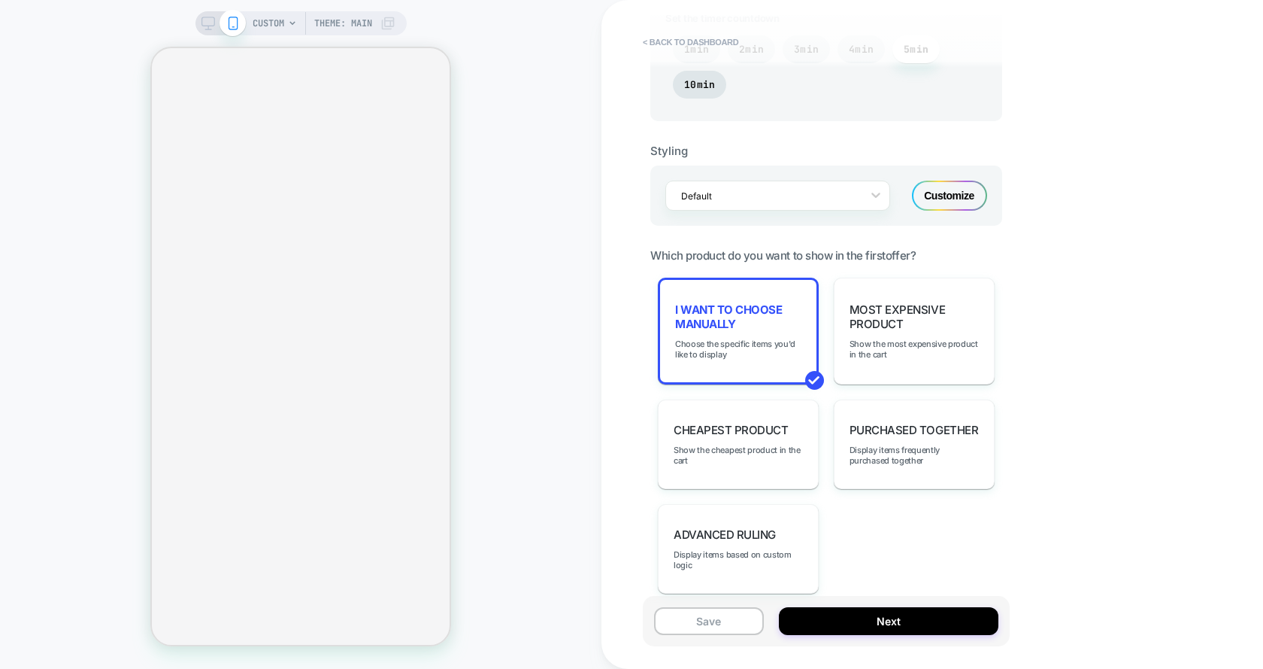
scroll to position [938, 0]
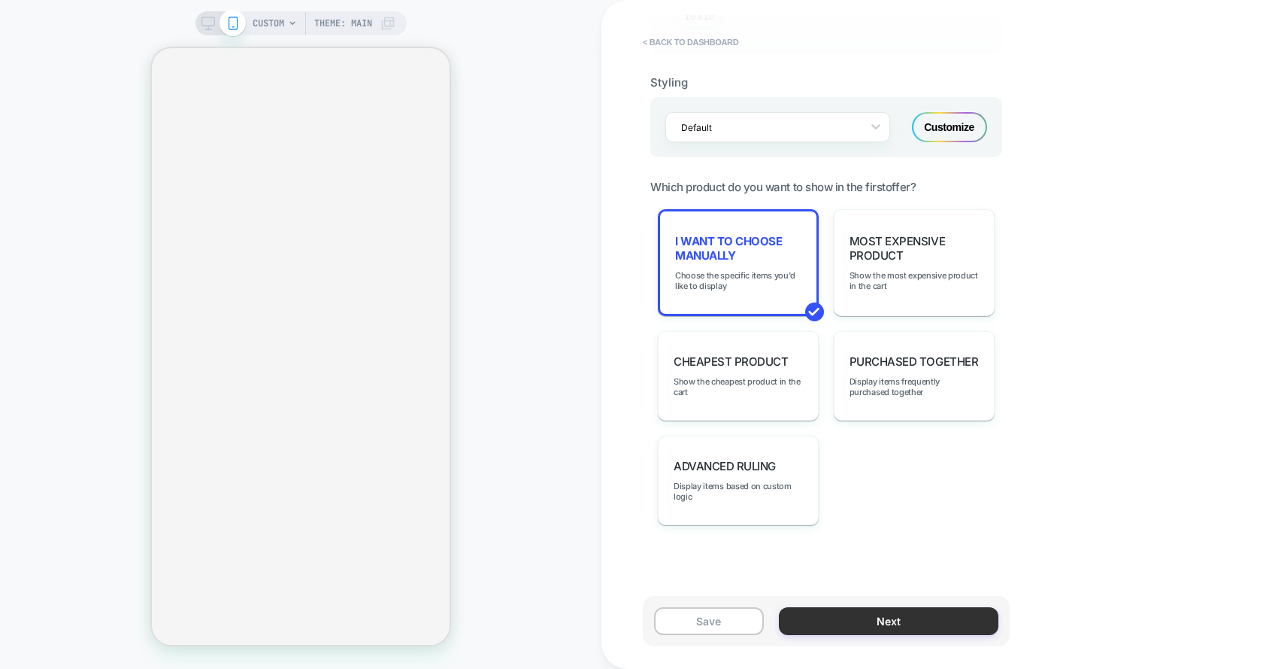
click at [875, 620] on button "Next" at bounding box center [889, 621] width 220 height 28
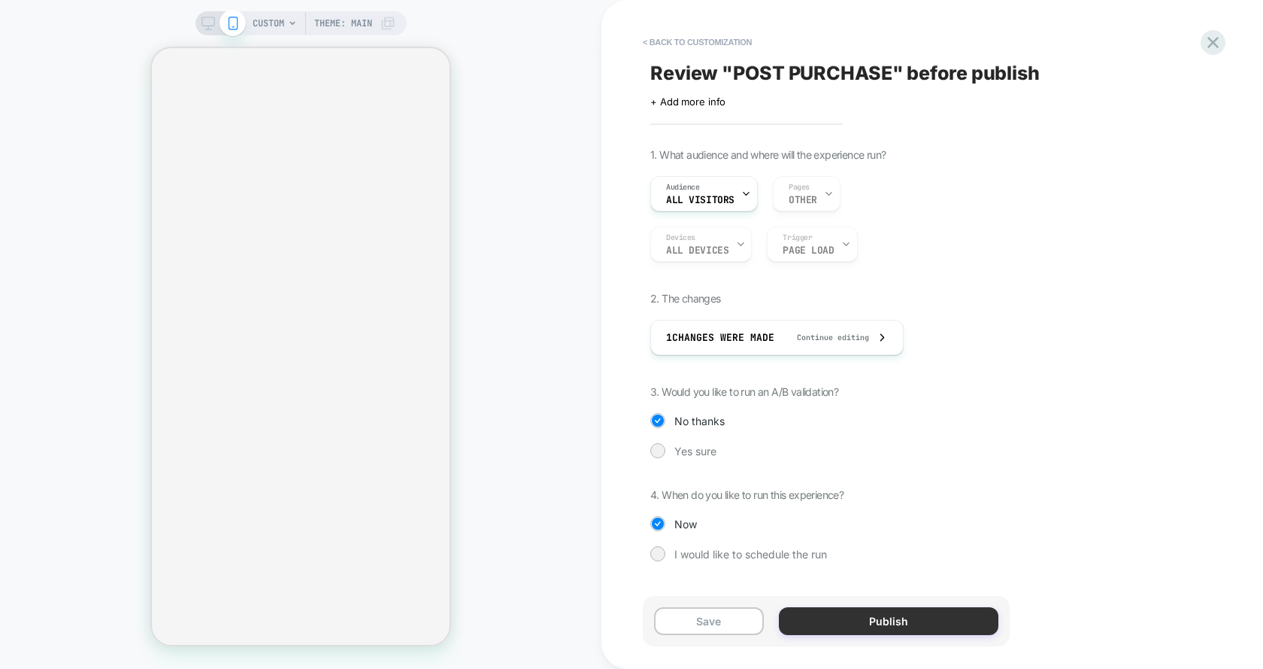
drag, startPoint x: 910, startPoint y: 636, endPoint x: 914, endPoint y: 624, distance: 12.6
click at [914, 624] on div "Save Publish" at bounding box center [826, 621] width 367 height 50
click at [914, 624] on button "Publish" at bounding box center [889, 621] width 220 height 28
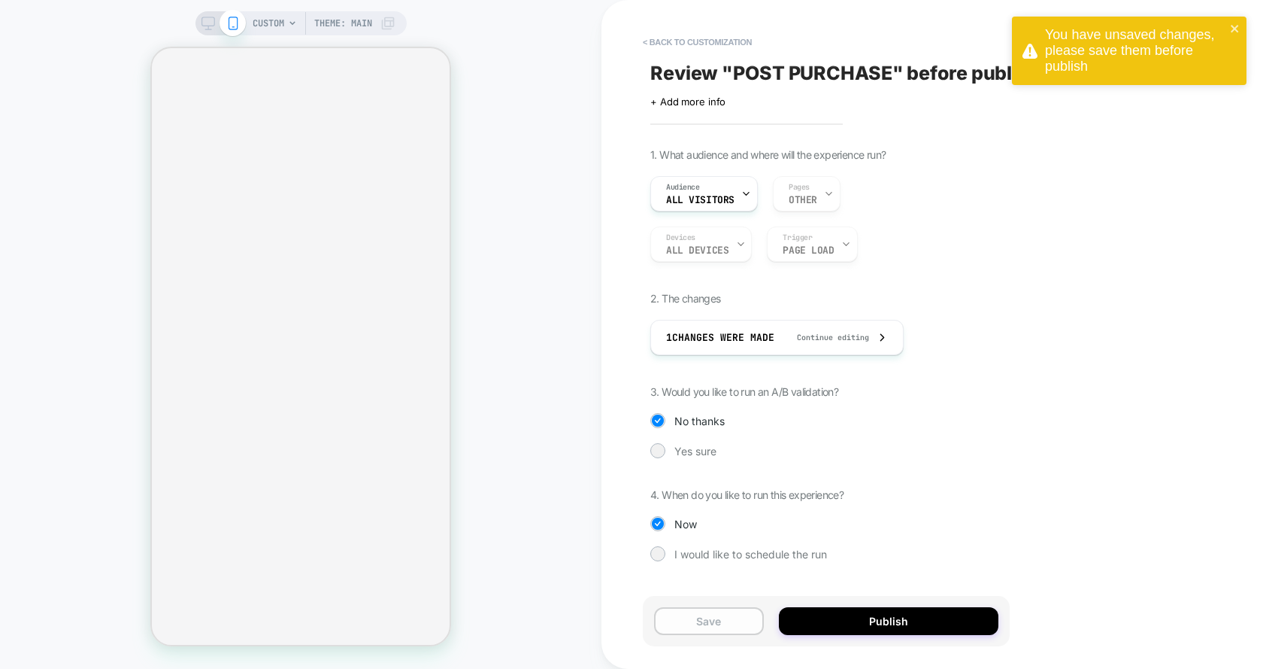
click at [672, 611] on button "Save" at bounding box center [709, 621] width 110 height 28
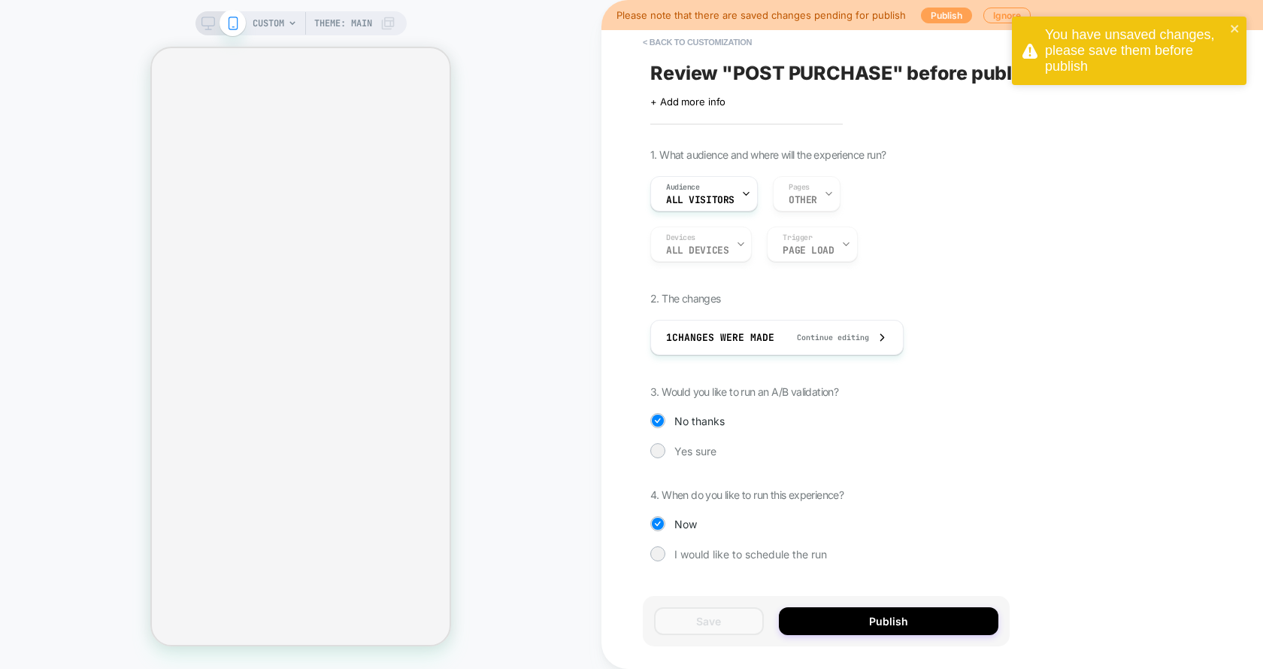
click at [948, 14] on button "Publish" at bounding box center [946, 16] width 51 height 16
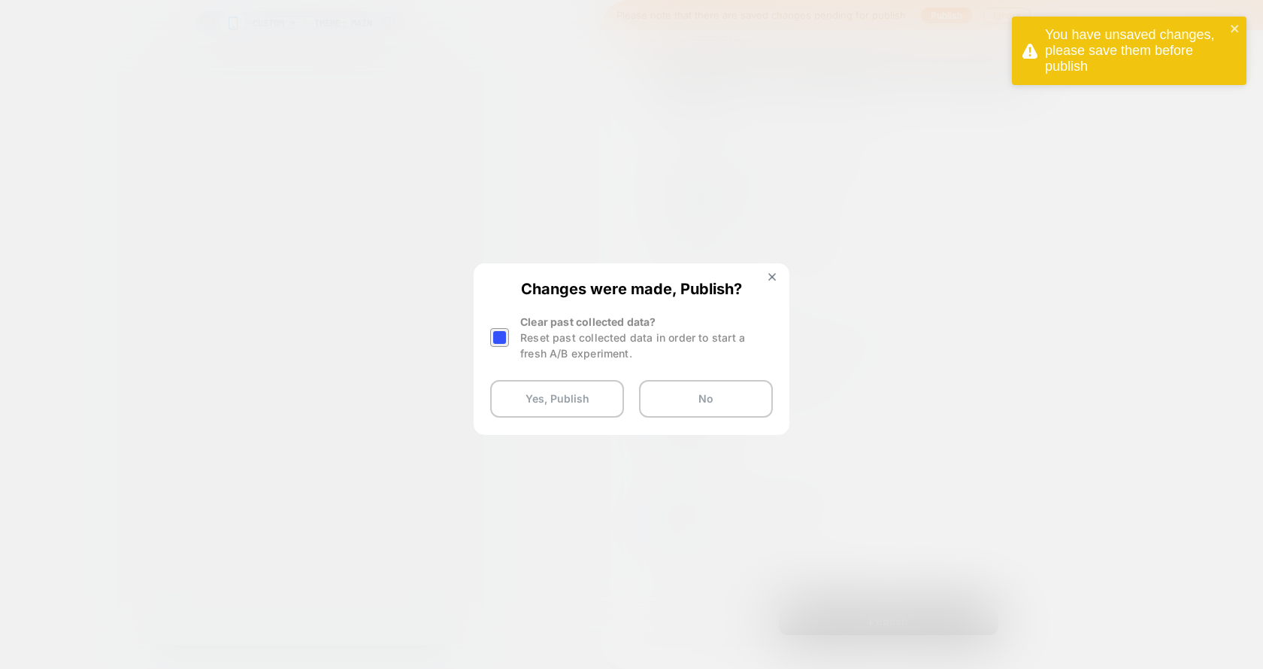
click at [499, 334] on div at bounding box center [499, 337] width 19 height 19
click at [518, 393] on button "Yes, Publish" at bounding box center [557, 399] width 134 height 38
